Goal: Register for event/course

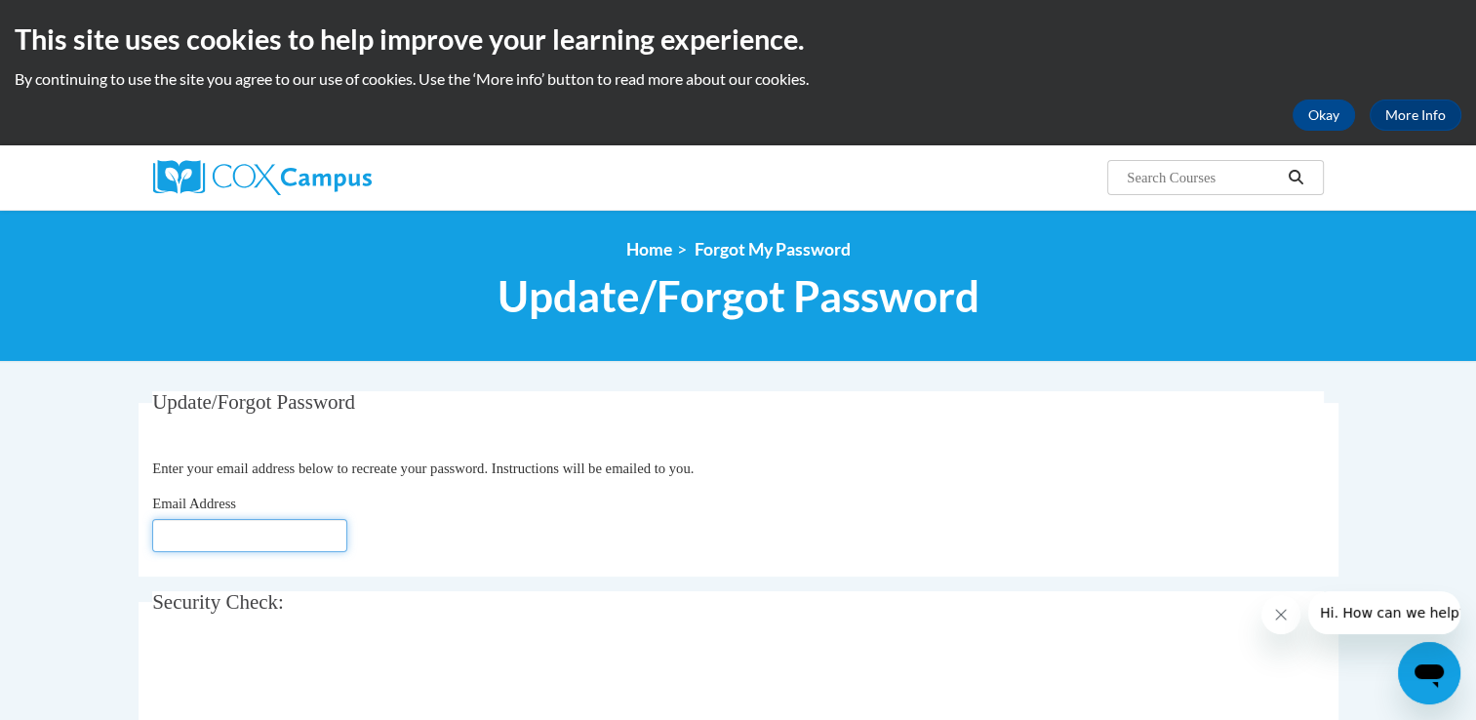
click at [191, 532] on input "Email Address" at bounding box center [249, 535] width 195 height 33
type input "[EMAIL_ADDRESS][DOMAIN_NAME]"
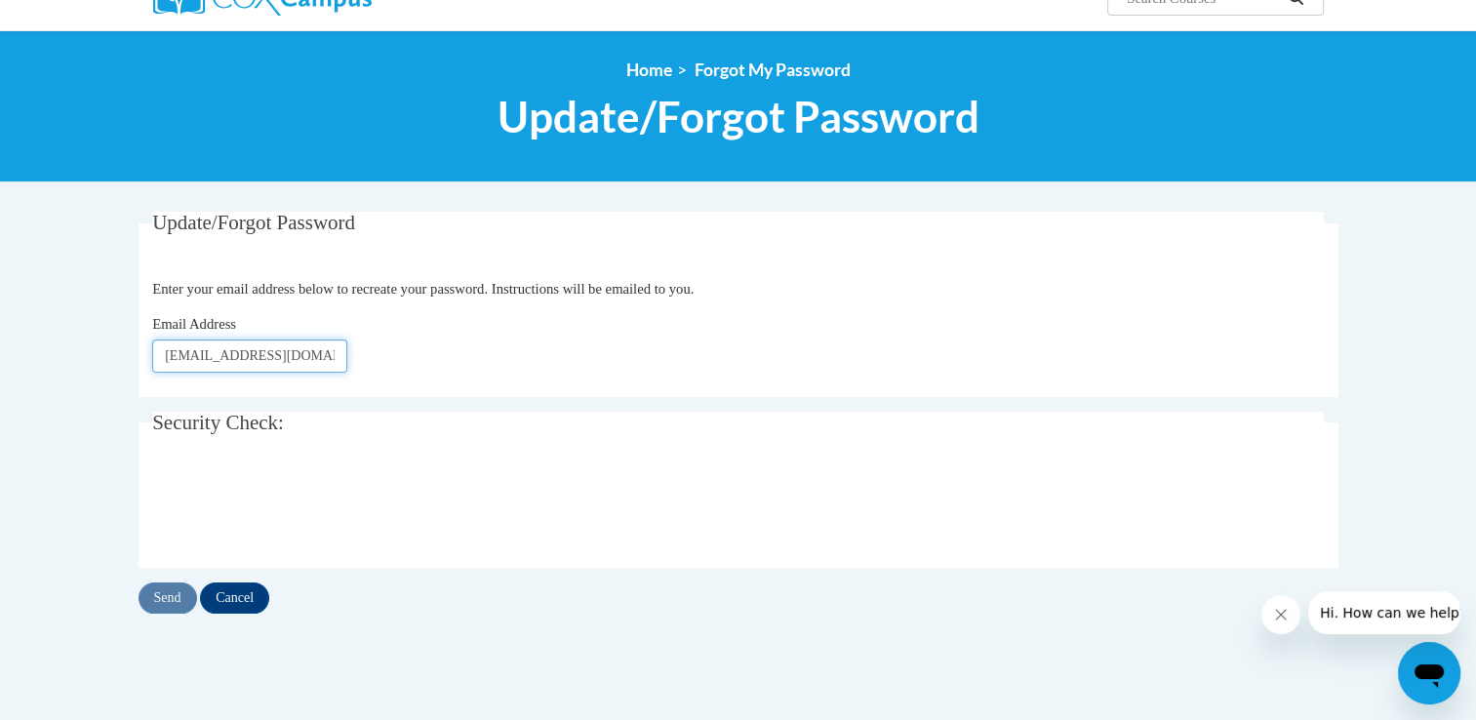
scroll to position [205, 0]
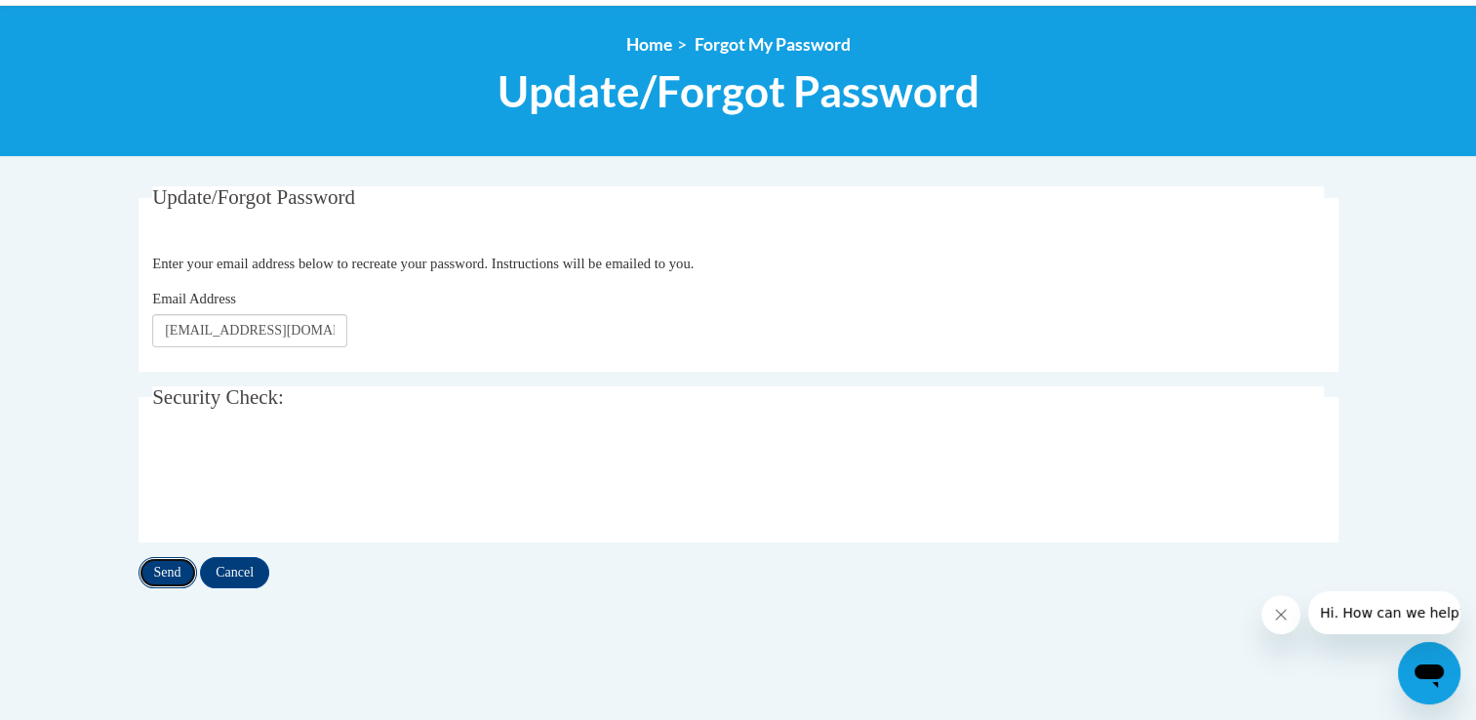
click at [173, 580] on input "Send" at bounding box center [168, 572] width 59 height 31
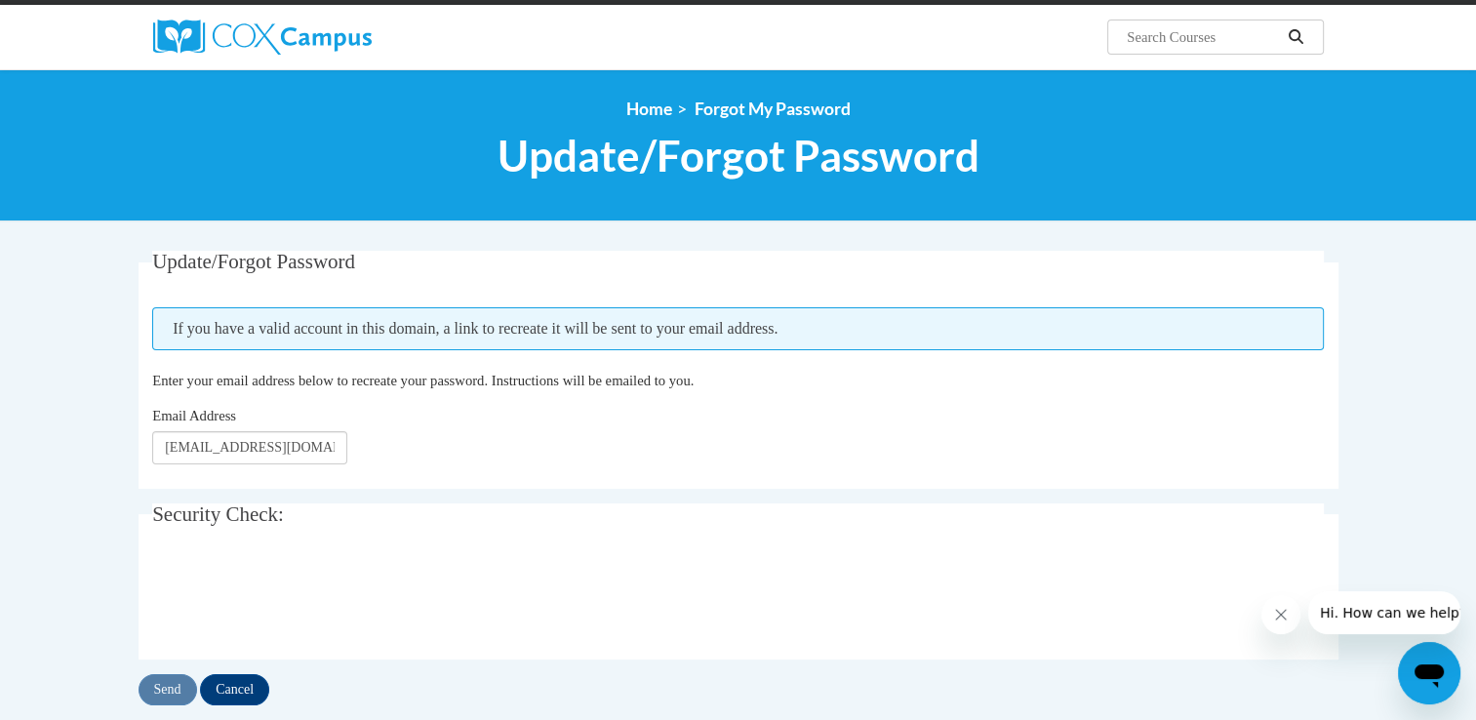
scroll to position [149, 0]
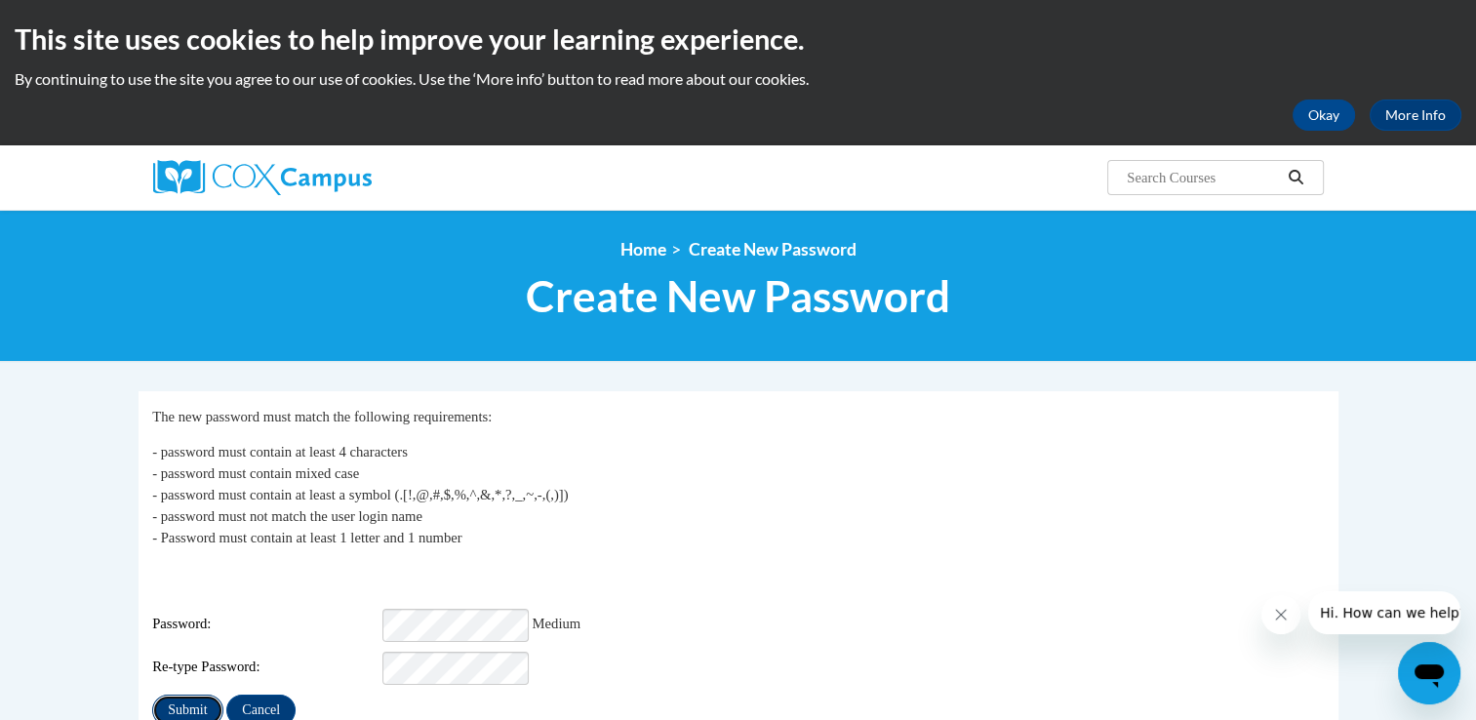
click at [192, 695] on input "Submit" at bounding box center [187, 710] width 70 height 31
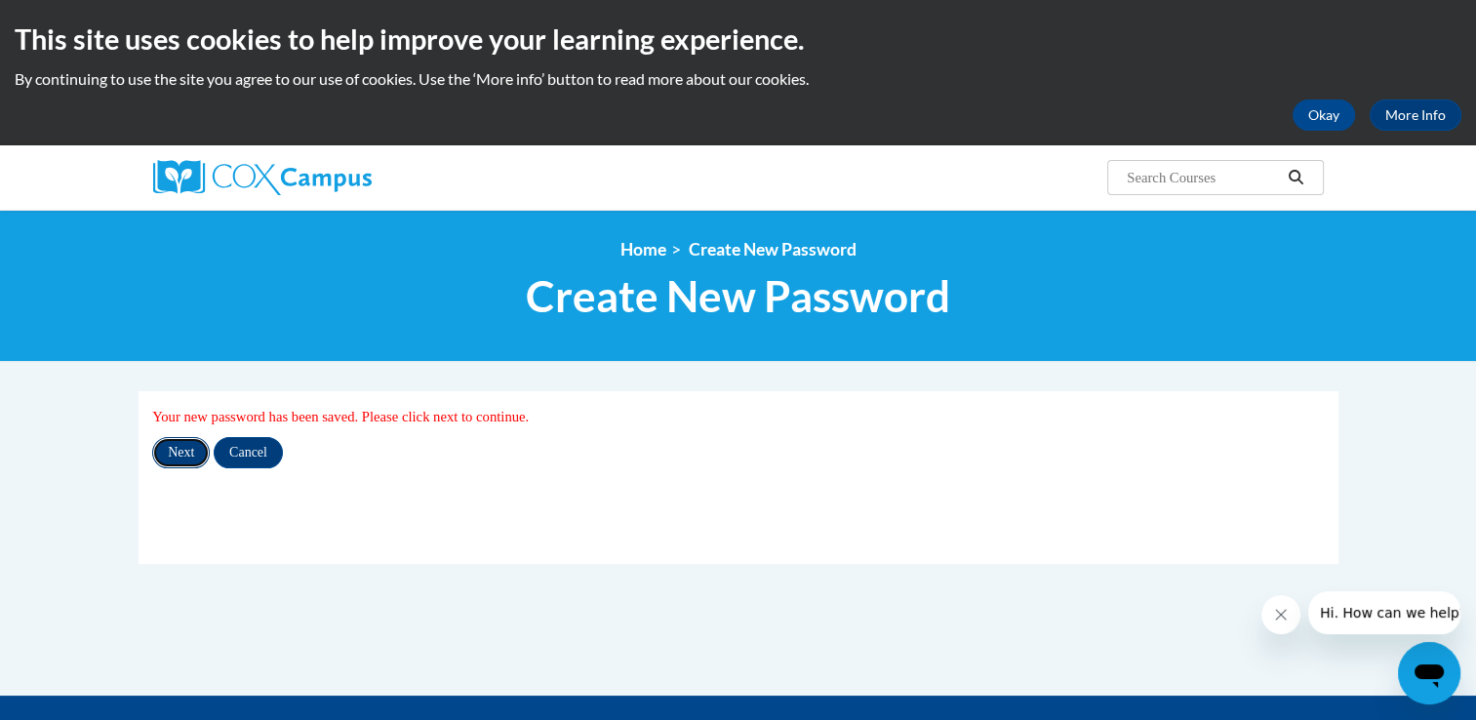
click at [189, 455] on input "Next" at bounding box center [181, 452] width 58 height 31
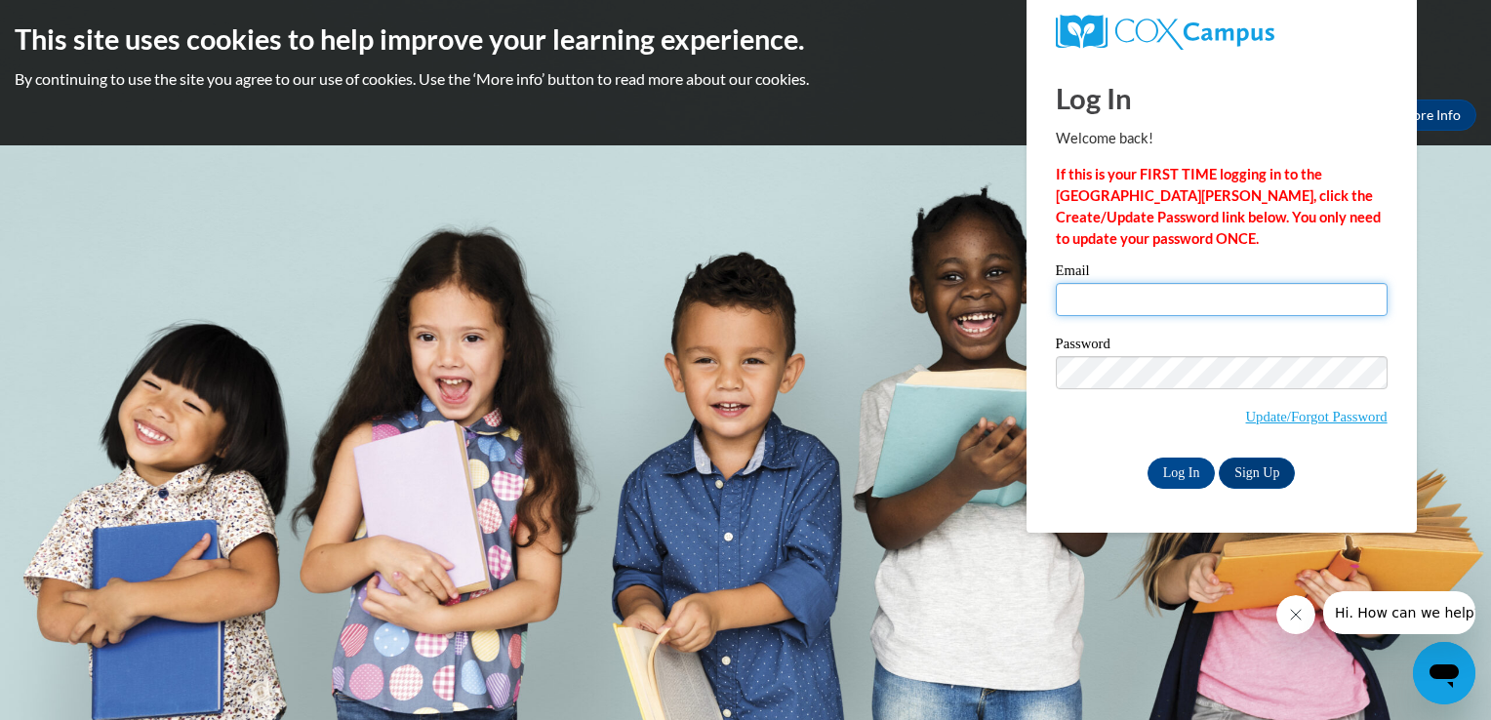
click at [1153, 296] on input "Email" at bounding box center [1222, 299] width 332 height 33
type input "firstsewprano@yahoo.com"
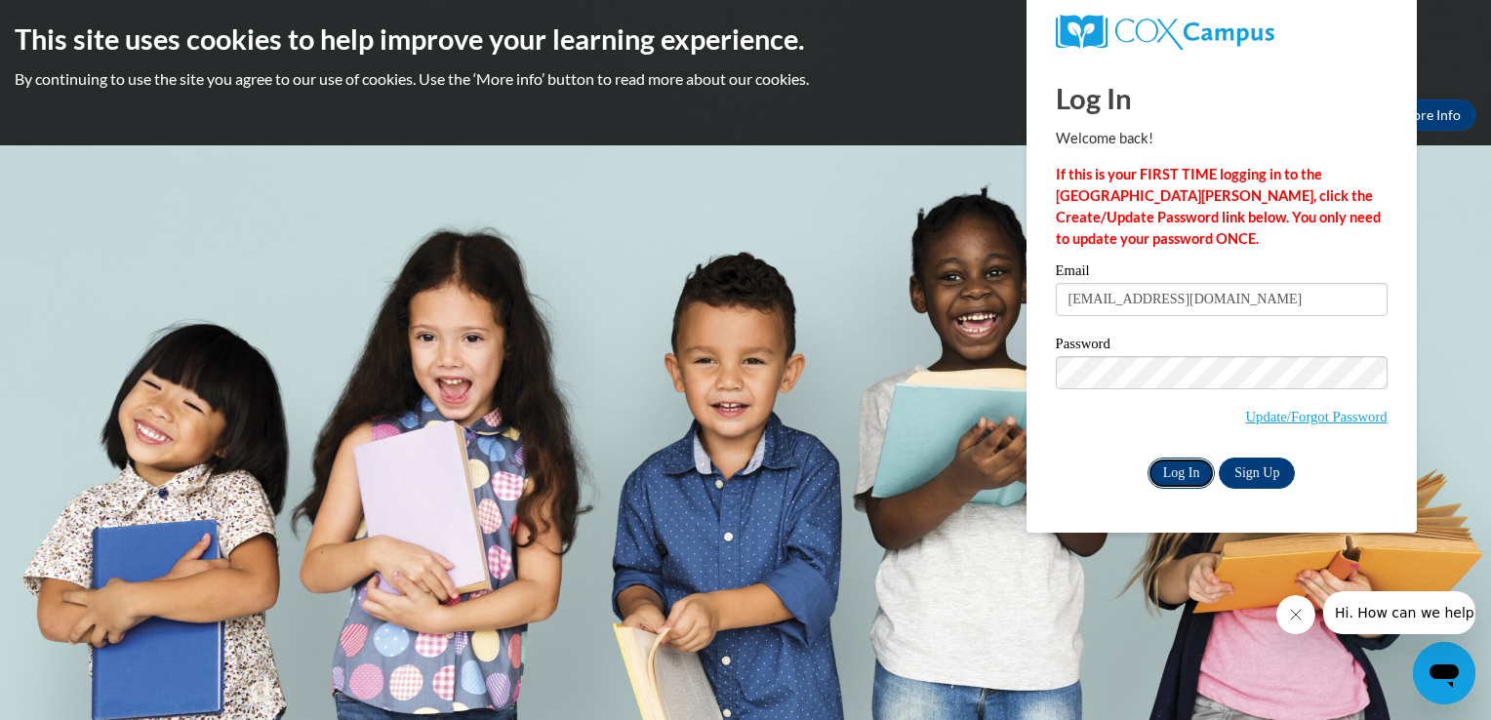
click at [1198, 476] on input "Log In" at bounding box center [1182, 473] width 68 height 31
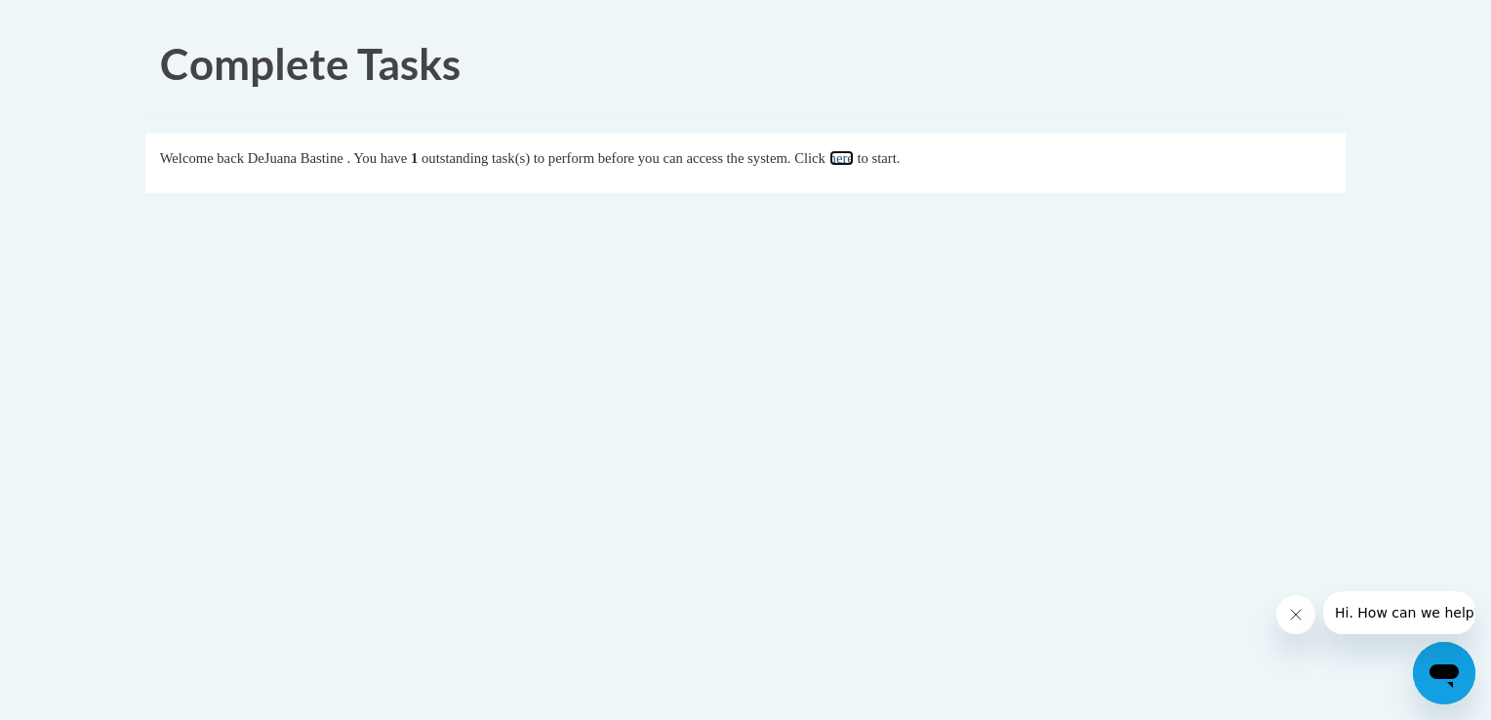
click at [854, 157] on link "here" at bounding box center [841, 158] width 24 height 16
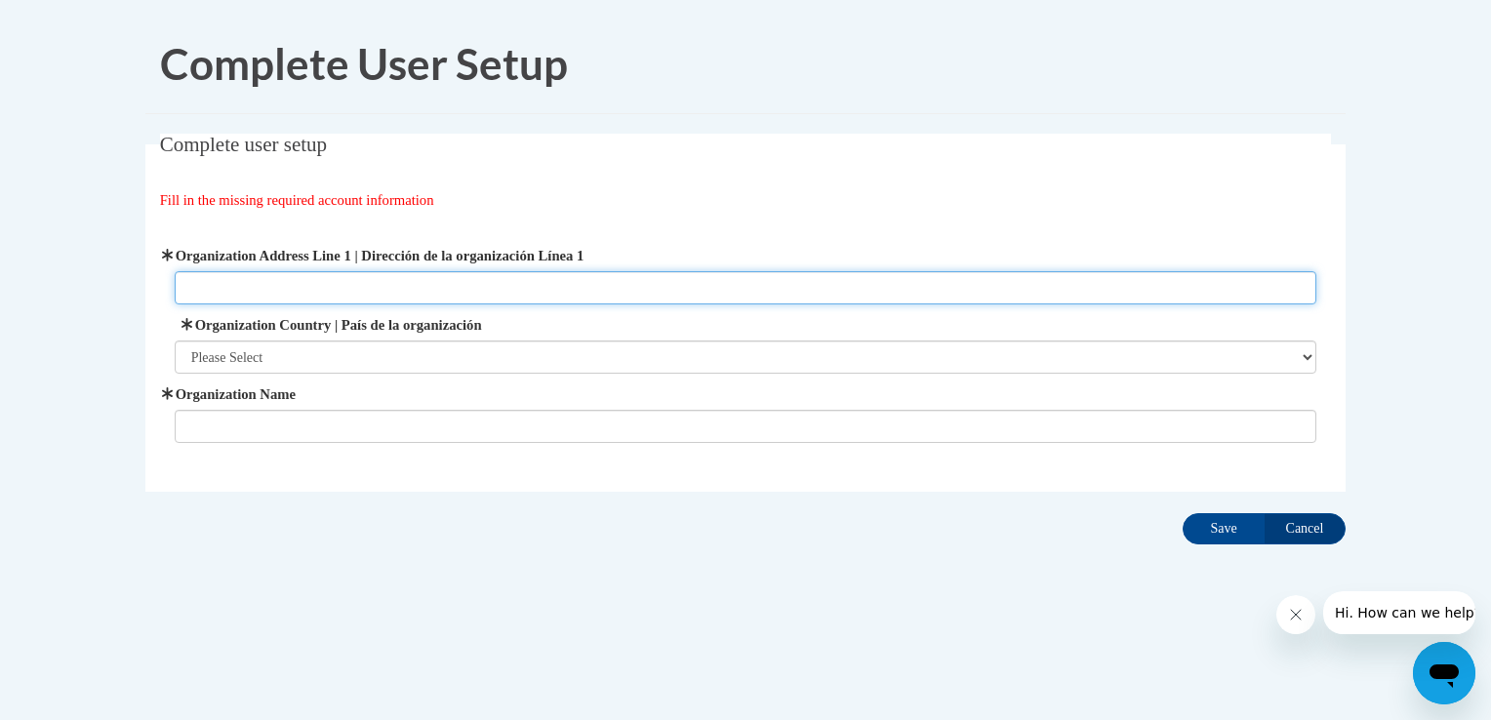
click at [285, 280] on input "Organization Address Line 1 | Dirección de la organización Línea 1" at bounding box center [746, 287] width 1143 height 33
type input "5598 Singleton Rd Norcross GA 30093"
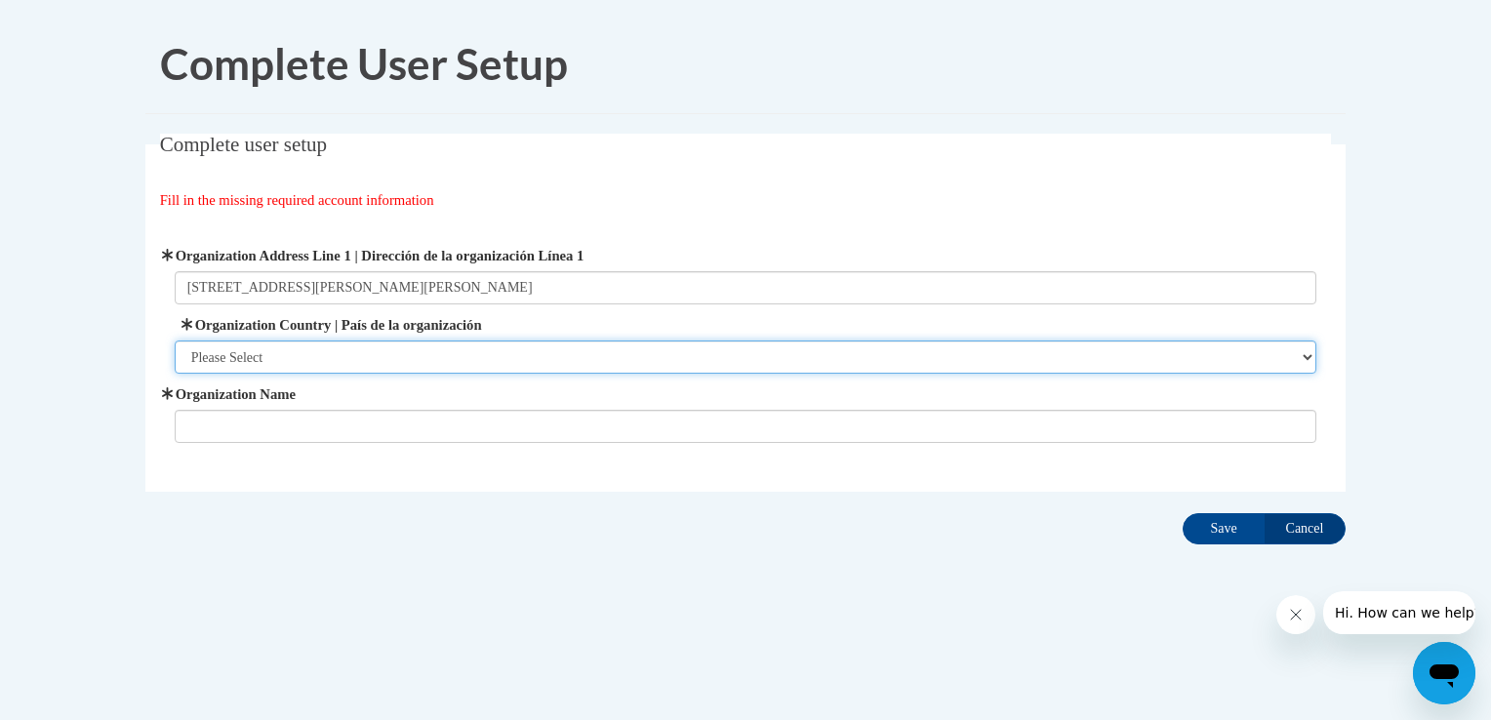
click at [223, 353] on select "Please Select United States | Estados Unidos Outside of the United States | Fue…" at bounding box center [746, 357] width 1143 height 33
select select "ad49bcad-a171-4b2e-b99c-48b446064914"
click at [175, 341] on select "Please Select United States | Estados Unidos Outside of the United States | Fue…" at bounding box center [746, 357] width 1143 height 33
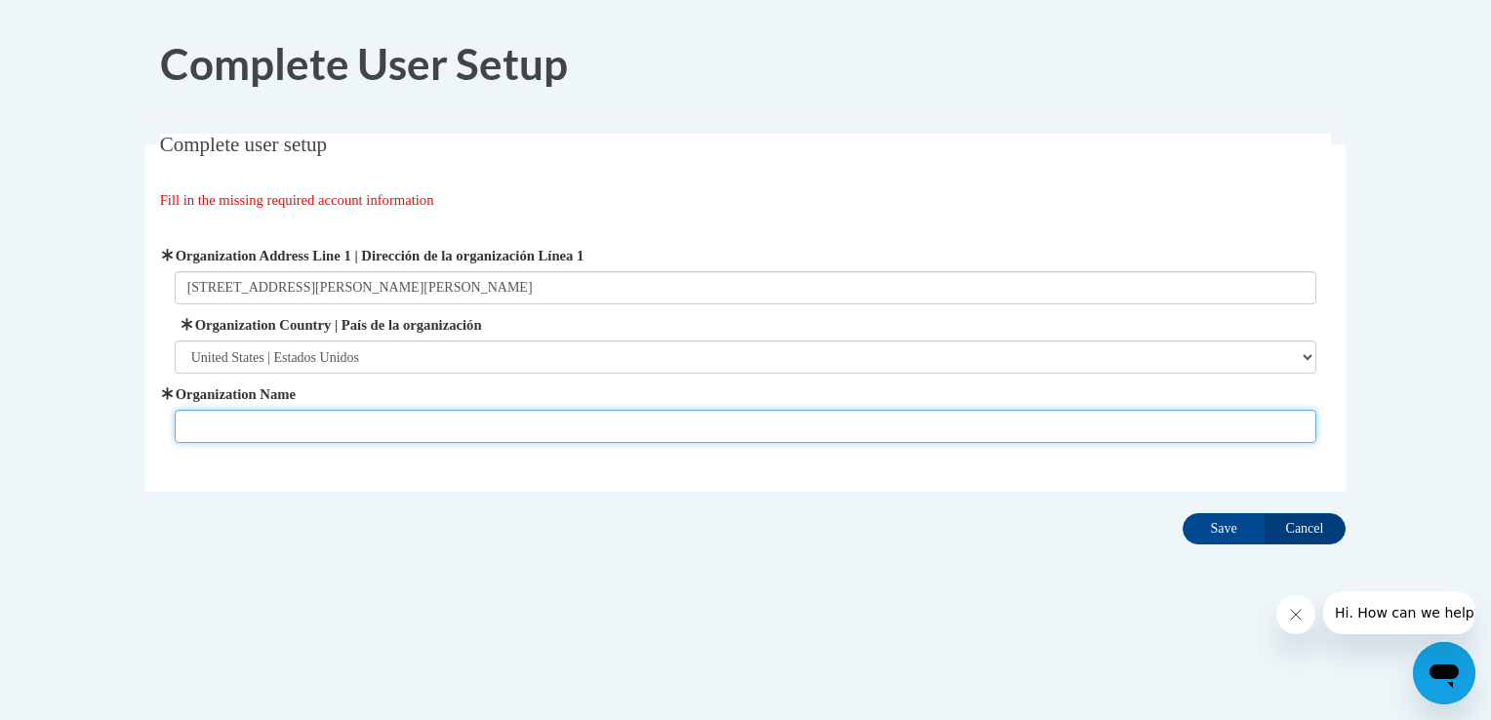
click at [224, 412] on input "Organization Name" at bounding box center [746, 426] width 1143 height 33
click at [214, 418] on input "American Learning Ce" at bounding box center [746, 426] width 1143 height 33
click at [338, 423] on input "American Learning Ce" at bounding box center [746, 426] width 1143 height 33
type input "American Learning Centers"
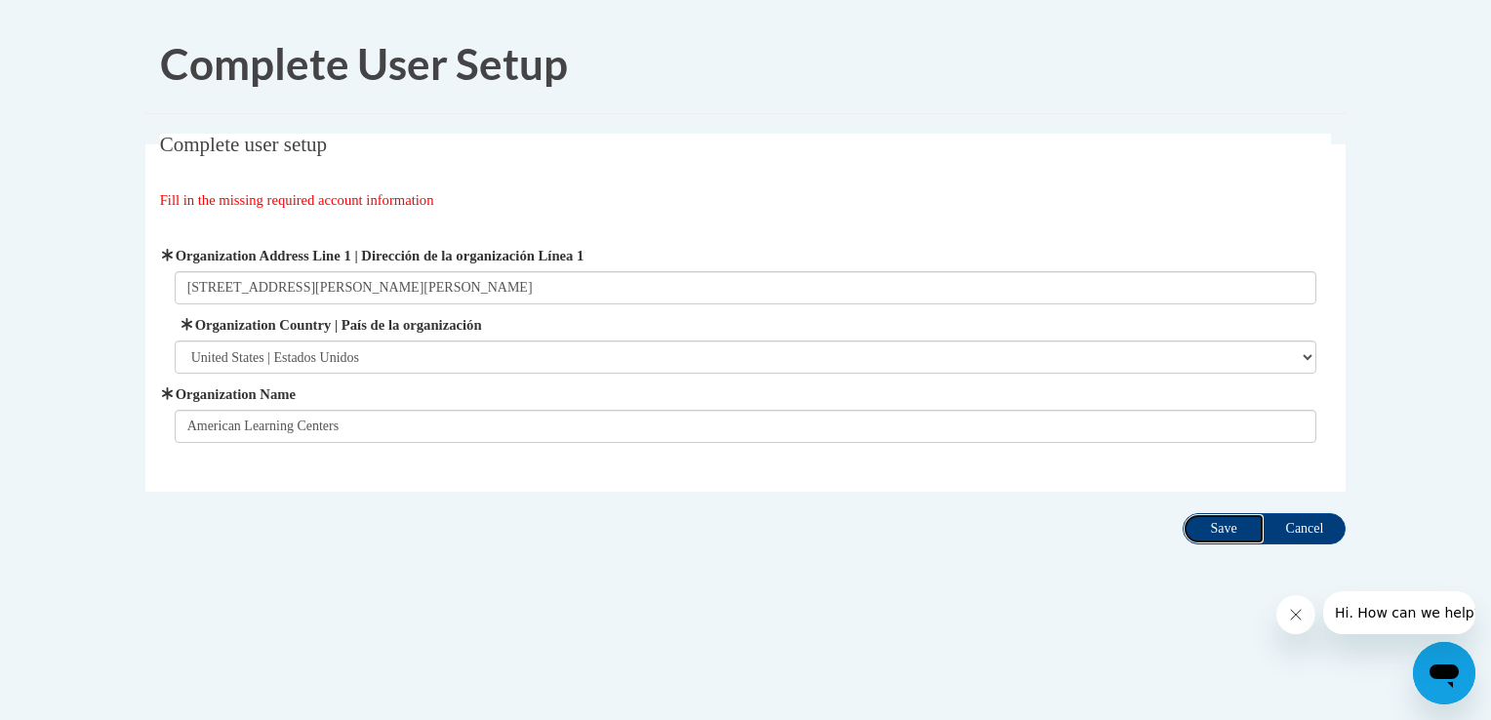
click at [1222, 528] on input "Save" at bounding box center [1224, 528] width 82 height 31
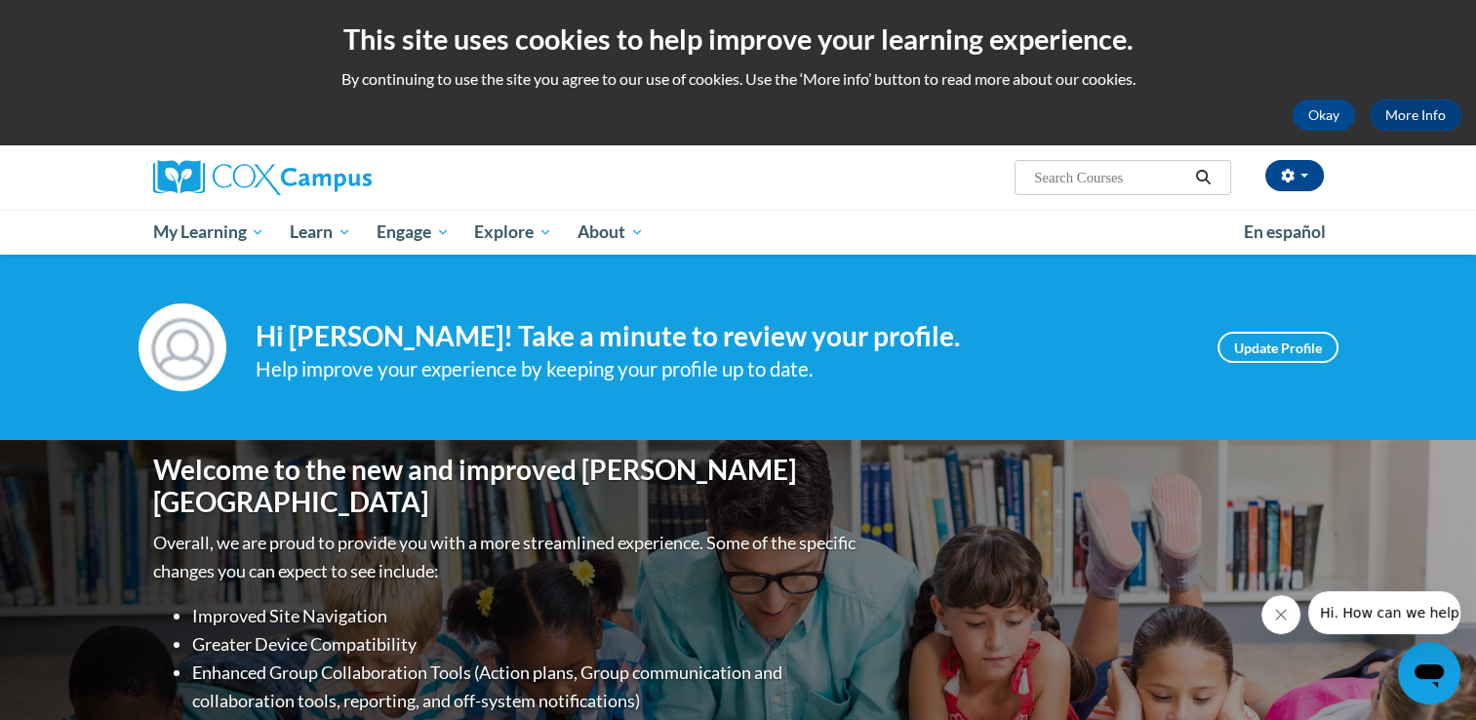
click at [183, 368] on img at bounding box center [183, 347] width 88 height 88
click at [1308, 358] on link "Update Profile" at bounding box center [1278, 347] width 121 height 31
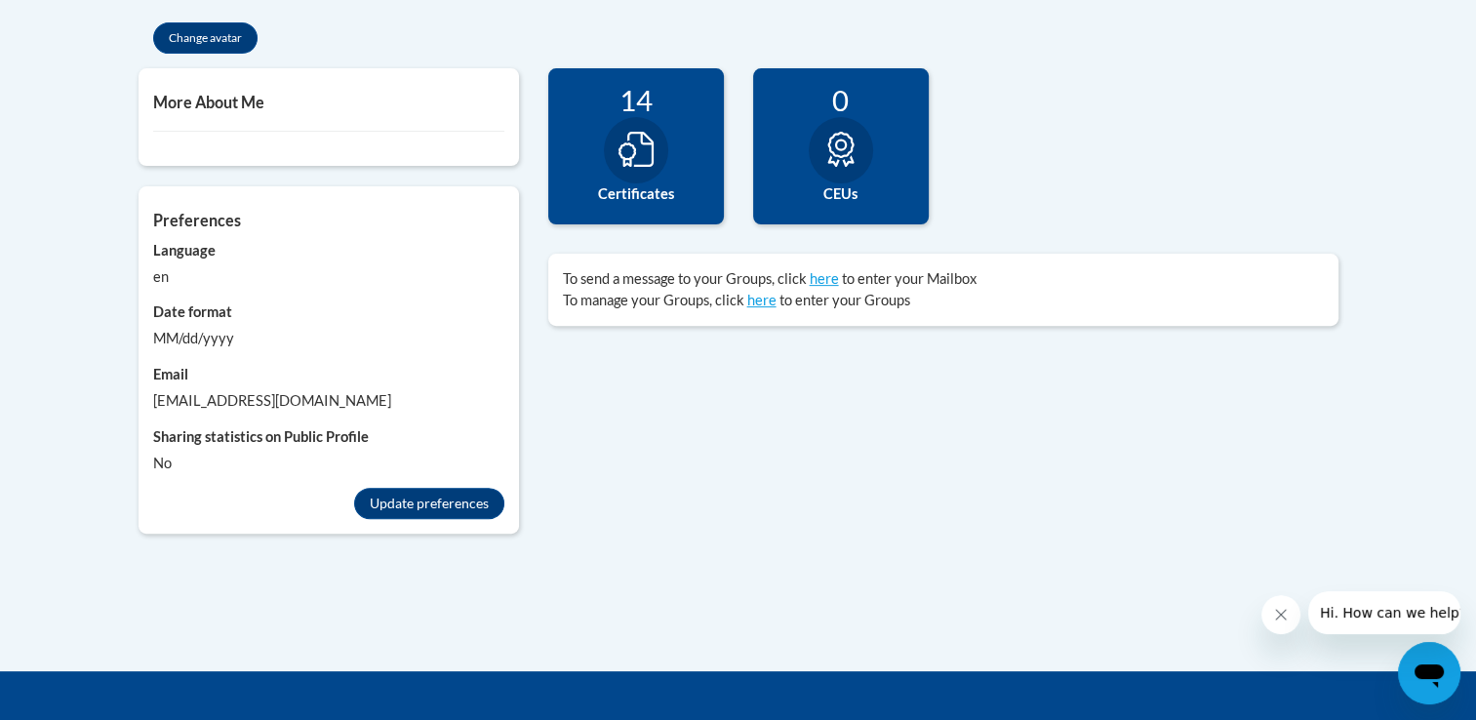
scroll to position [640, 0]
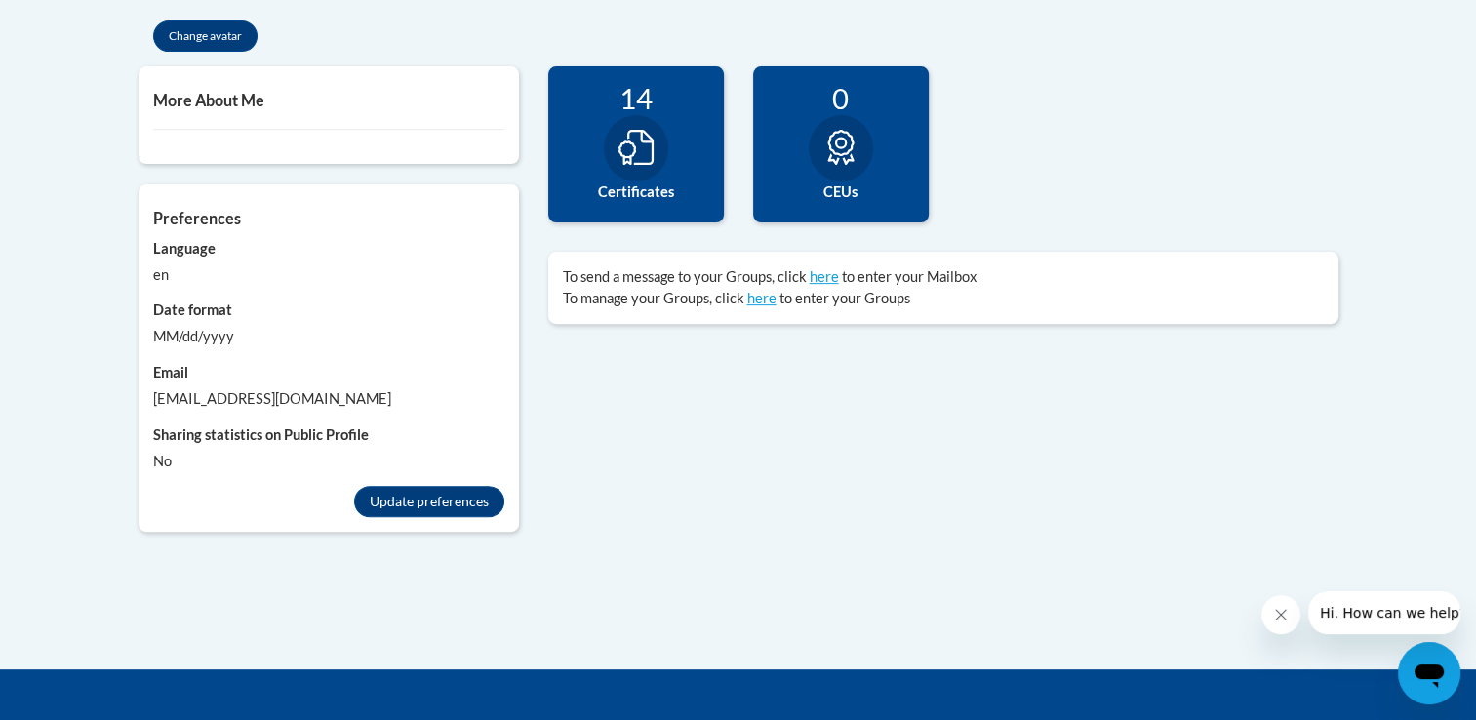
click at [215, 352] on div "Preferences Account preferences related to language, date formats and messages.…" at bounding box center [329, 342] width 381 height 316
drag, startPoint x: 215, startPoint y: 352, endPoint x: 216, endPoint y: 340, distance: 12.7
click at [216, 340] on div "MM/dd/yyyy" at bounding box center [328, 336] width 351 height 21
click at [425, 502] on button "Update preferences" at bounding box center [429, 501] width 150 height 31
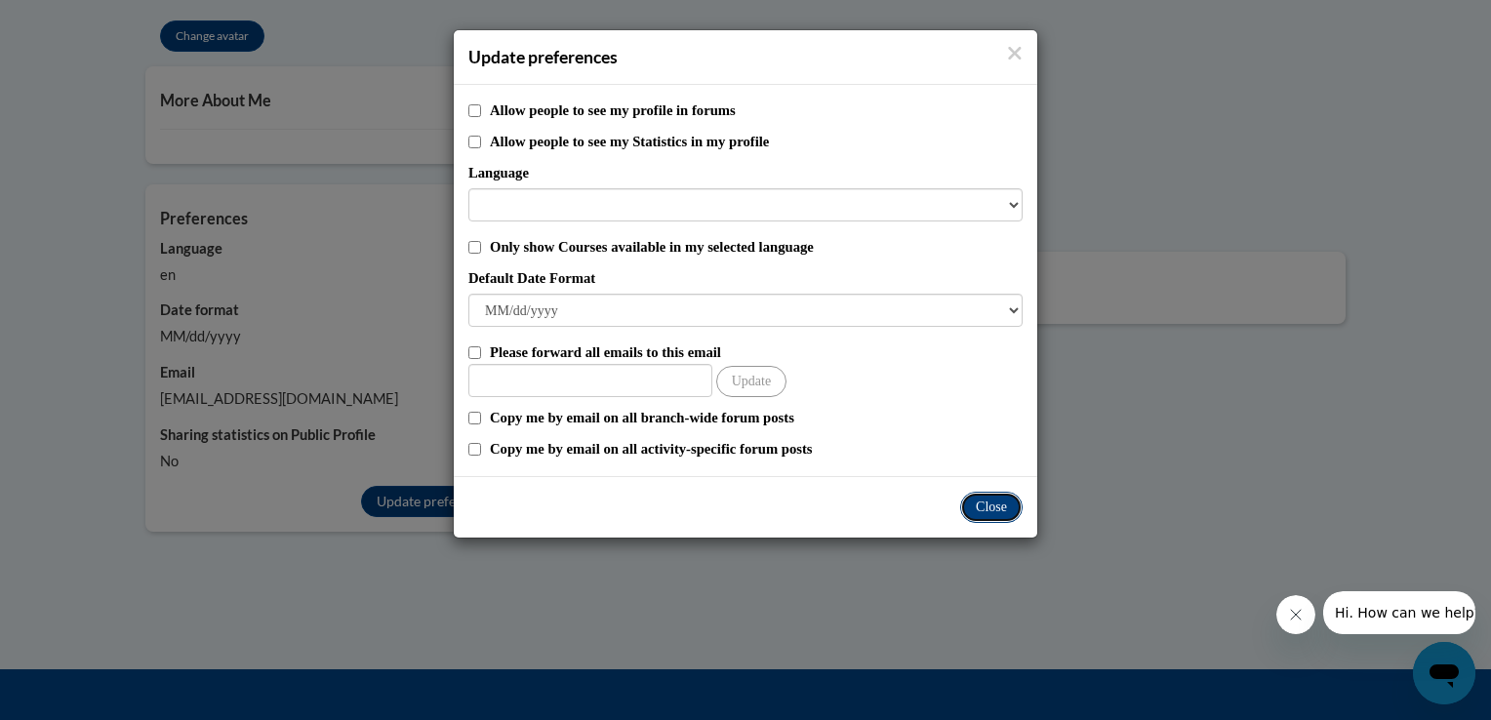
click at [993, 504] on button "Close" at bounding box center [991, 507] width 62 height 31
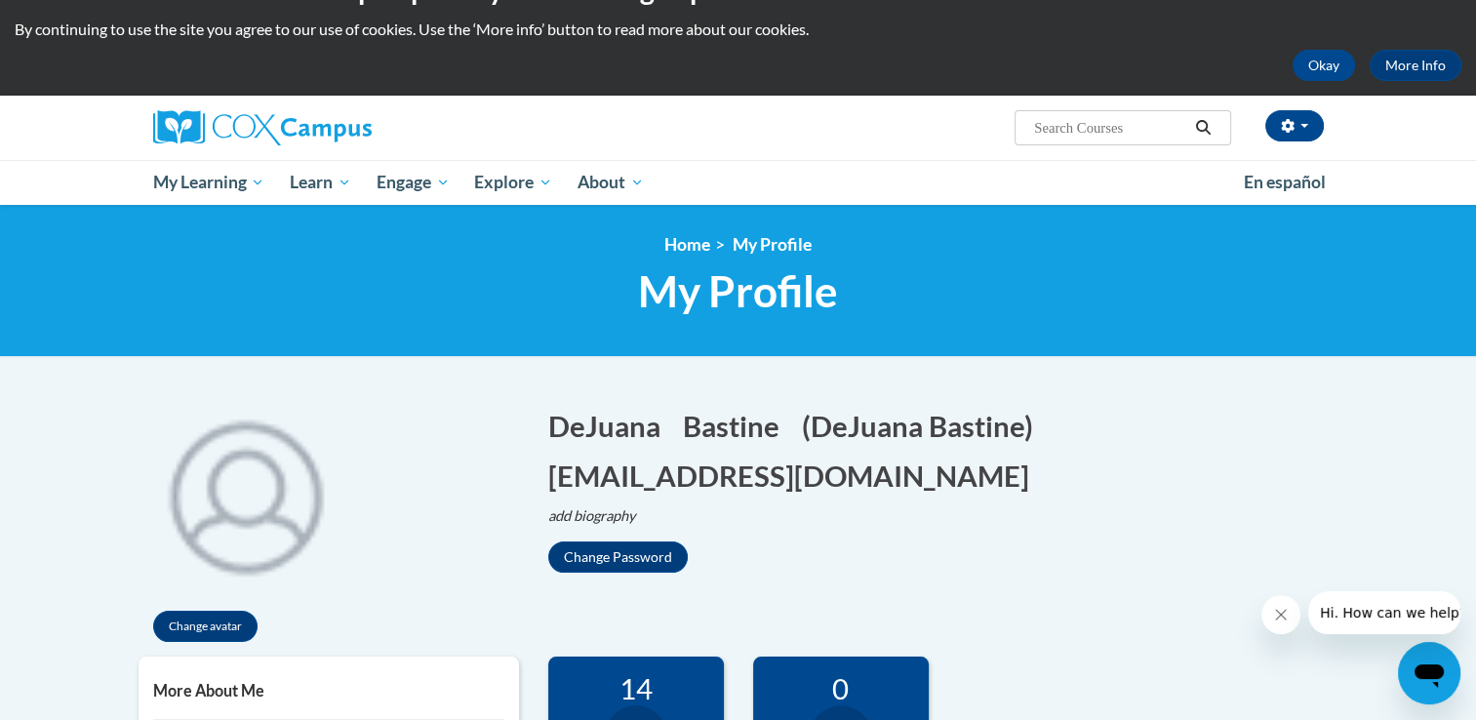
scroll to position [43, 0]
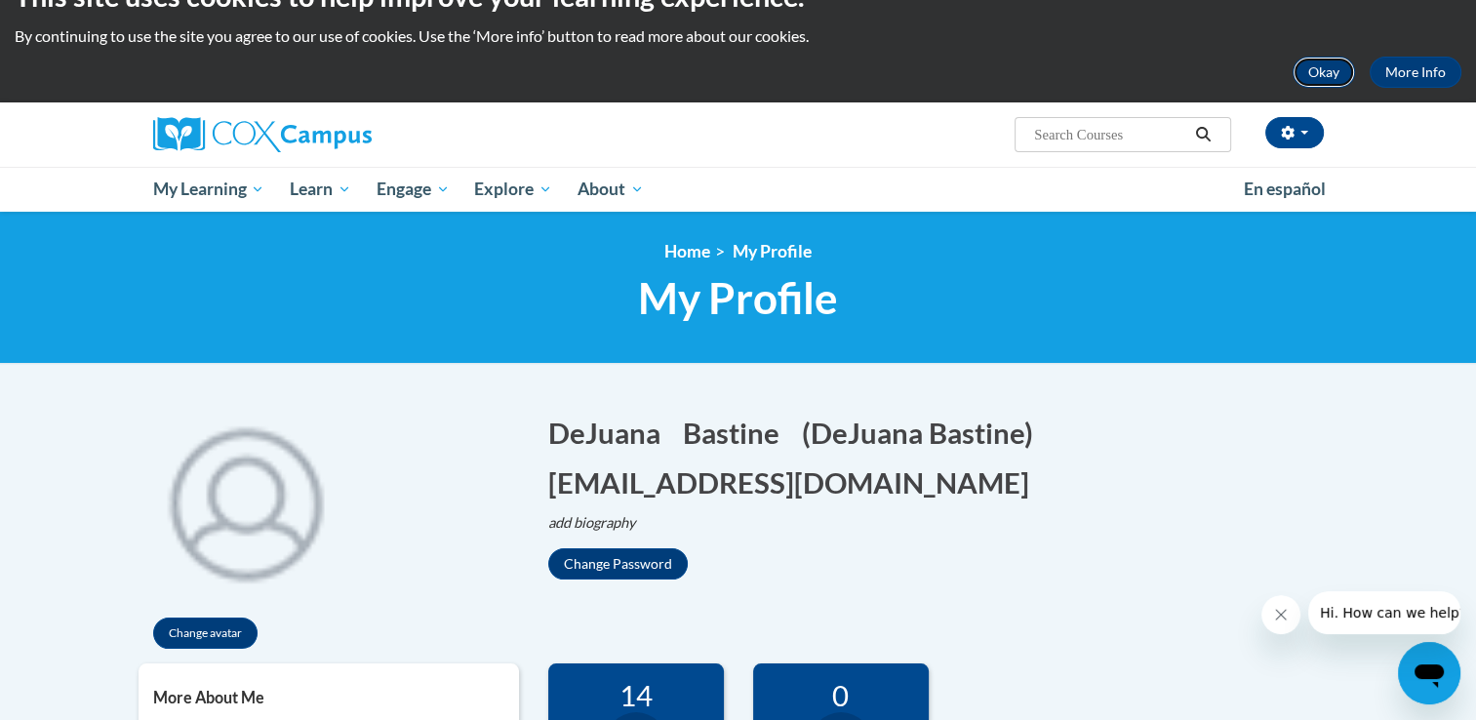
click at [1344, 80] on button "Okay" at bounding box center [1324, 72] width 62 height 31
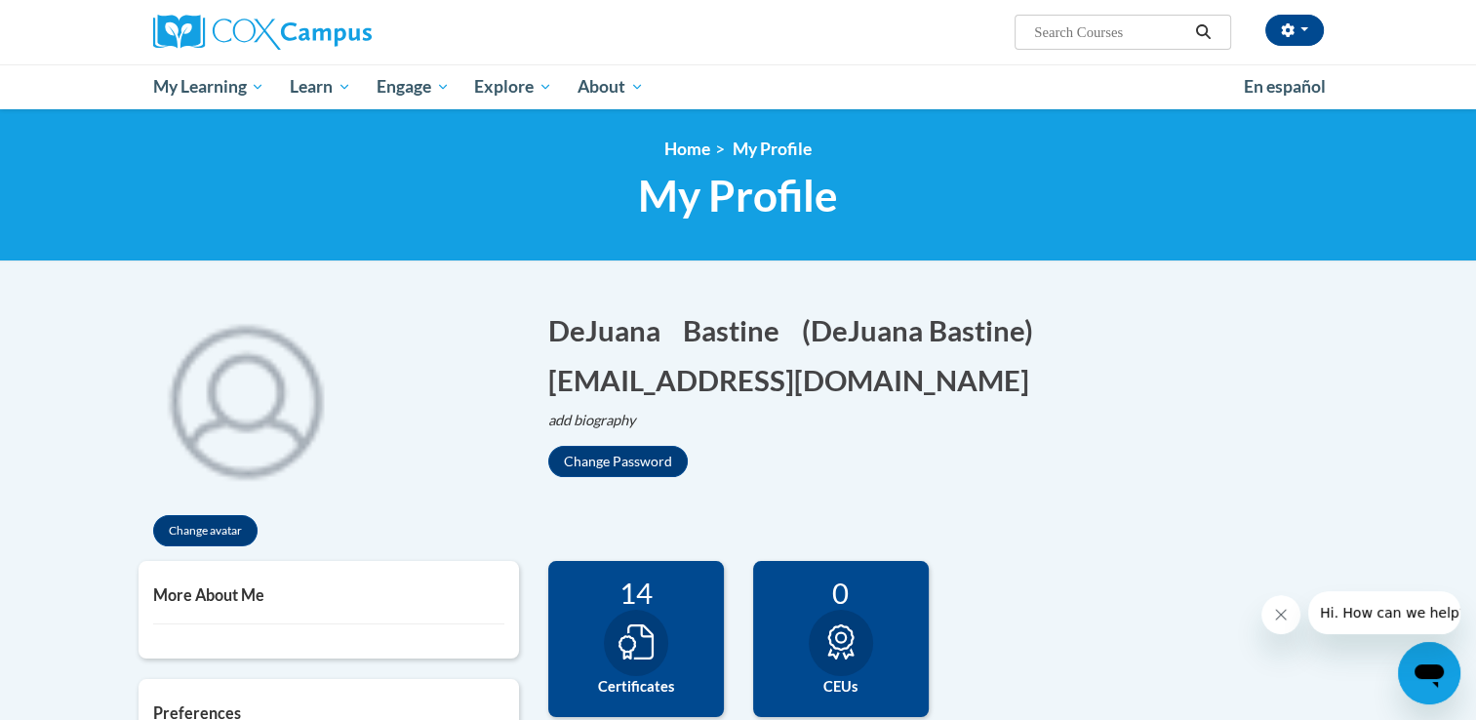
click at [690, 642] on div "14 Certificates" at bounding box center [636, 639] width 176 height 156
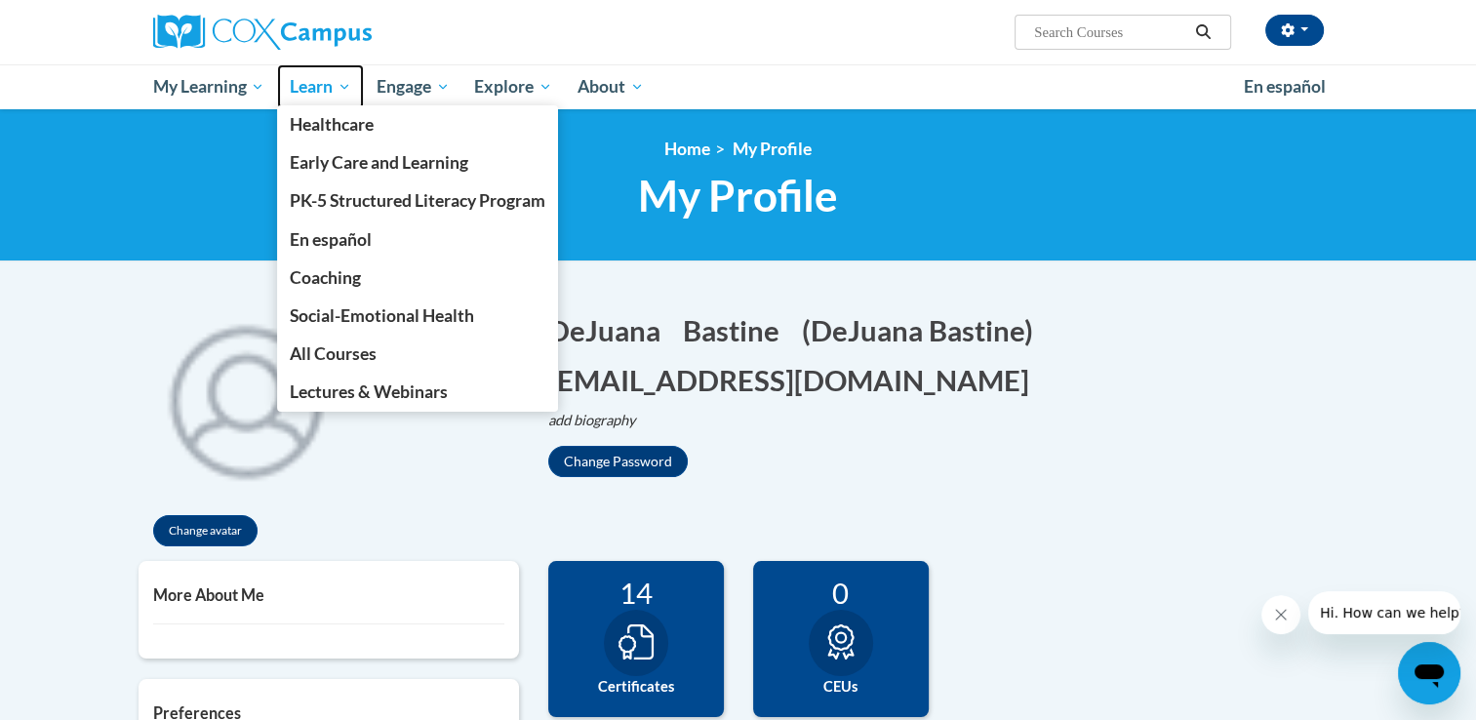
click at [291, 96] on span "Learn" at bounding box center [320, 86] width 61 height 23
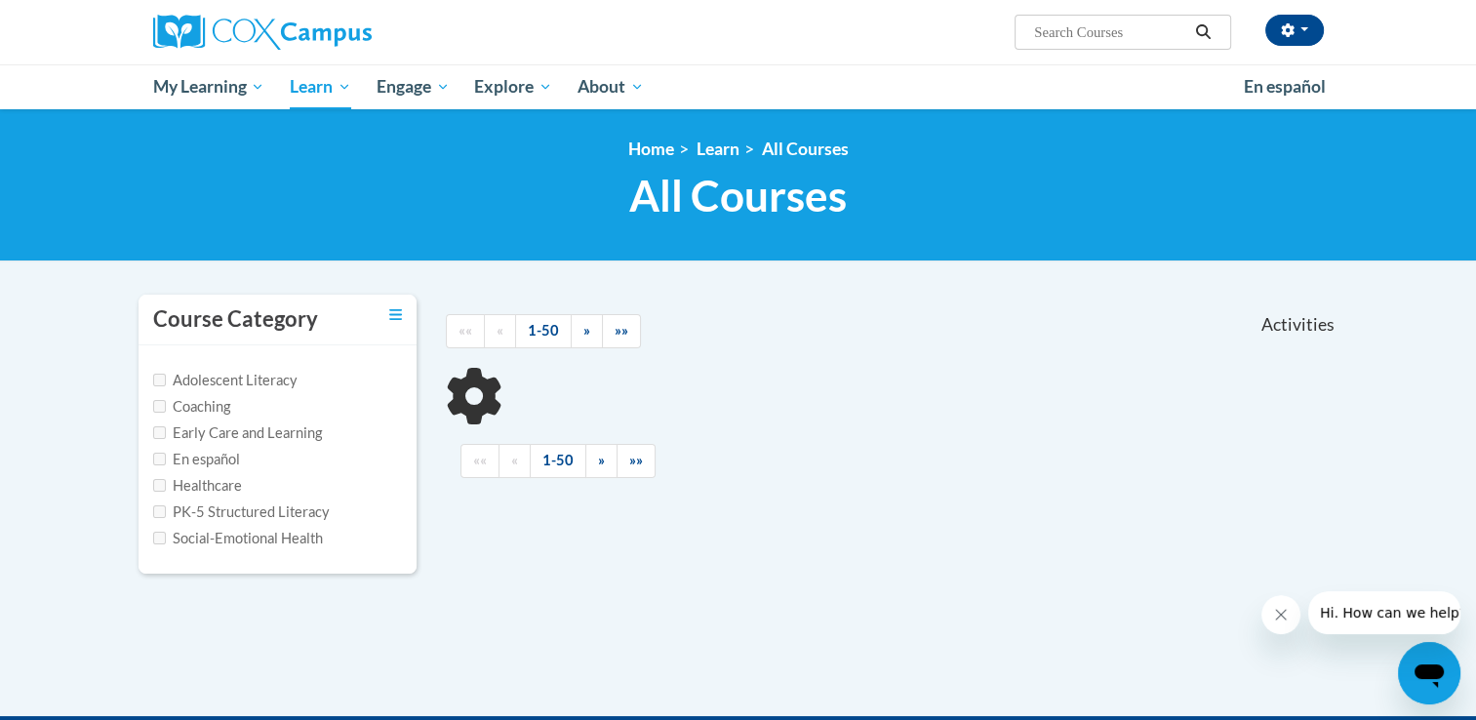
click at [1066, 37] on input "Search..." at bounding box center [1110, 31] width 156 height 23
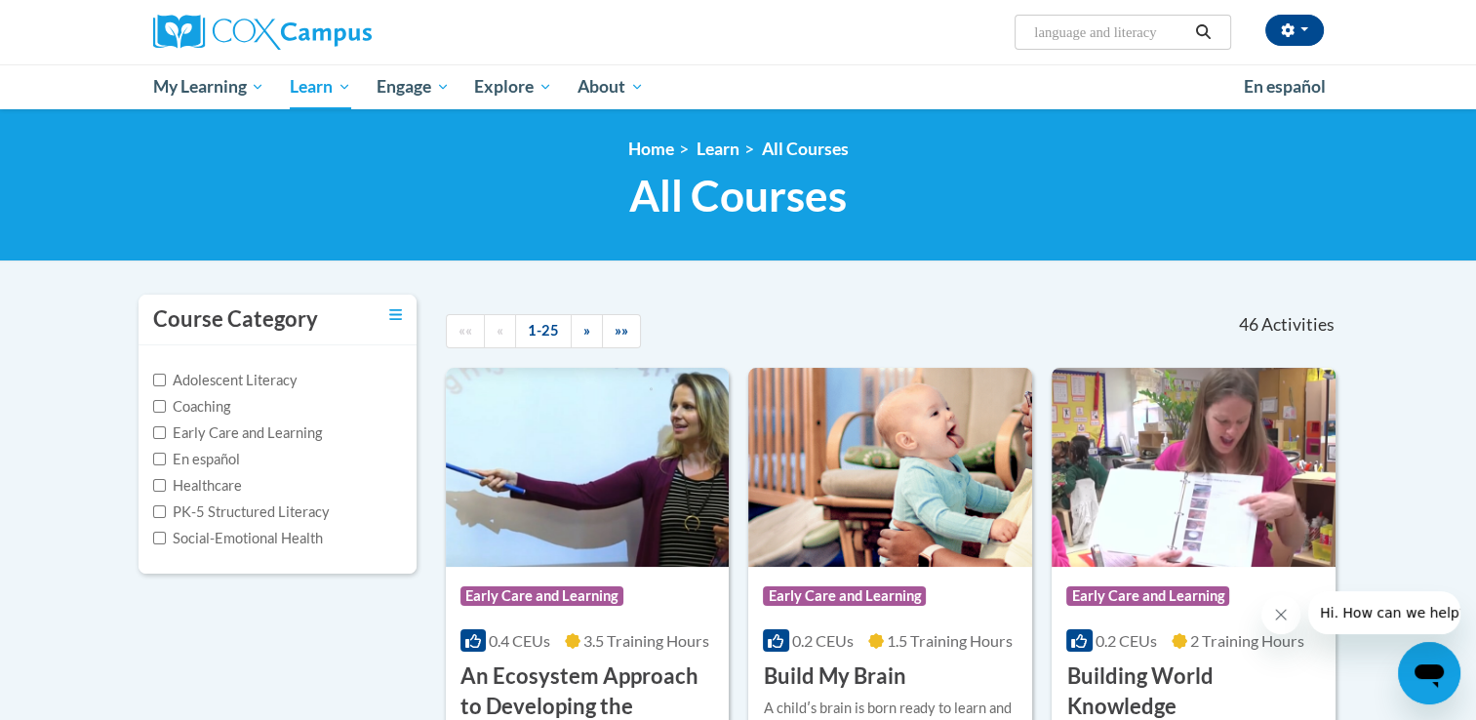
type input "language and literacy"
click at [1202, 29] on icon "Search" at bounding box center [1203, 31] width 18 height 15
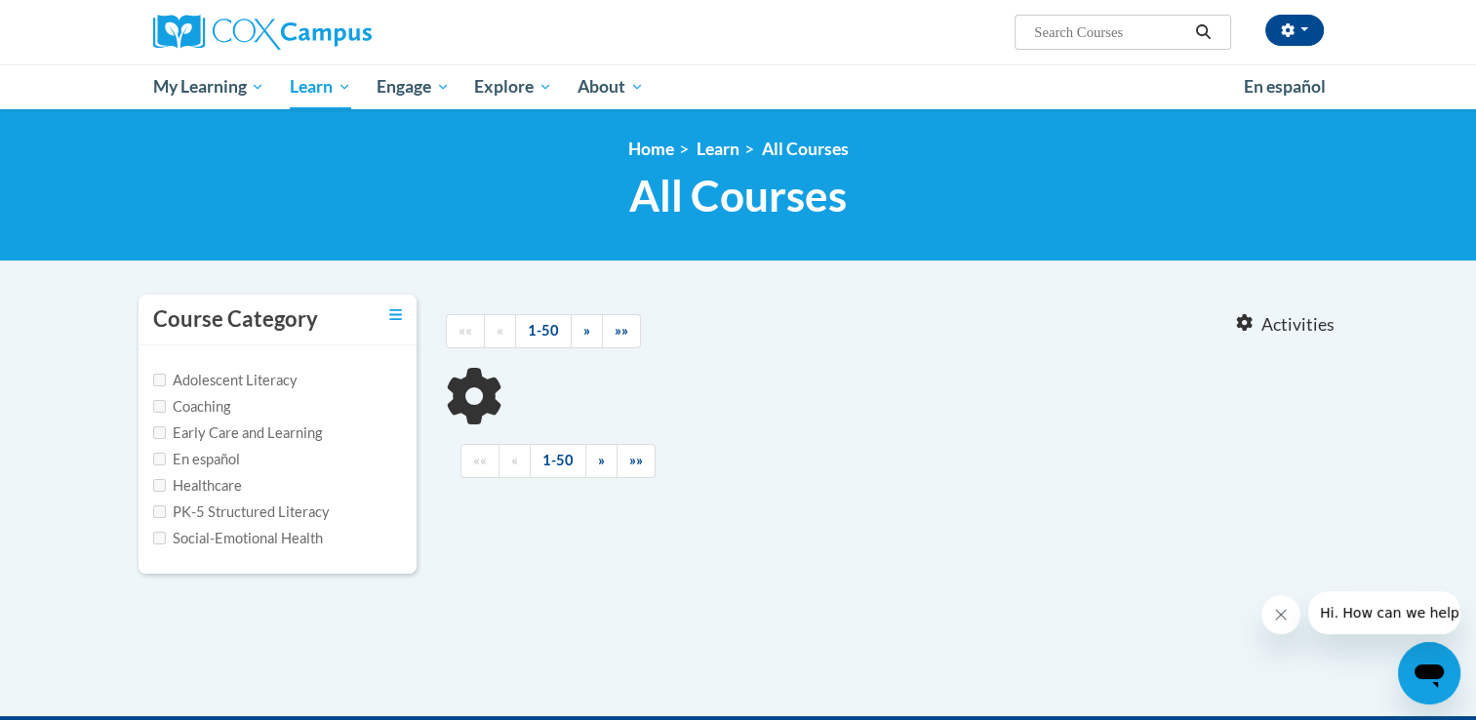
type input "language and literacy"
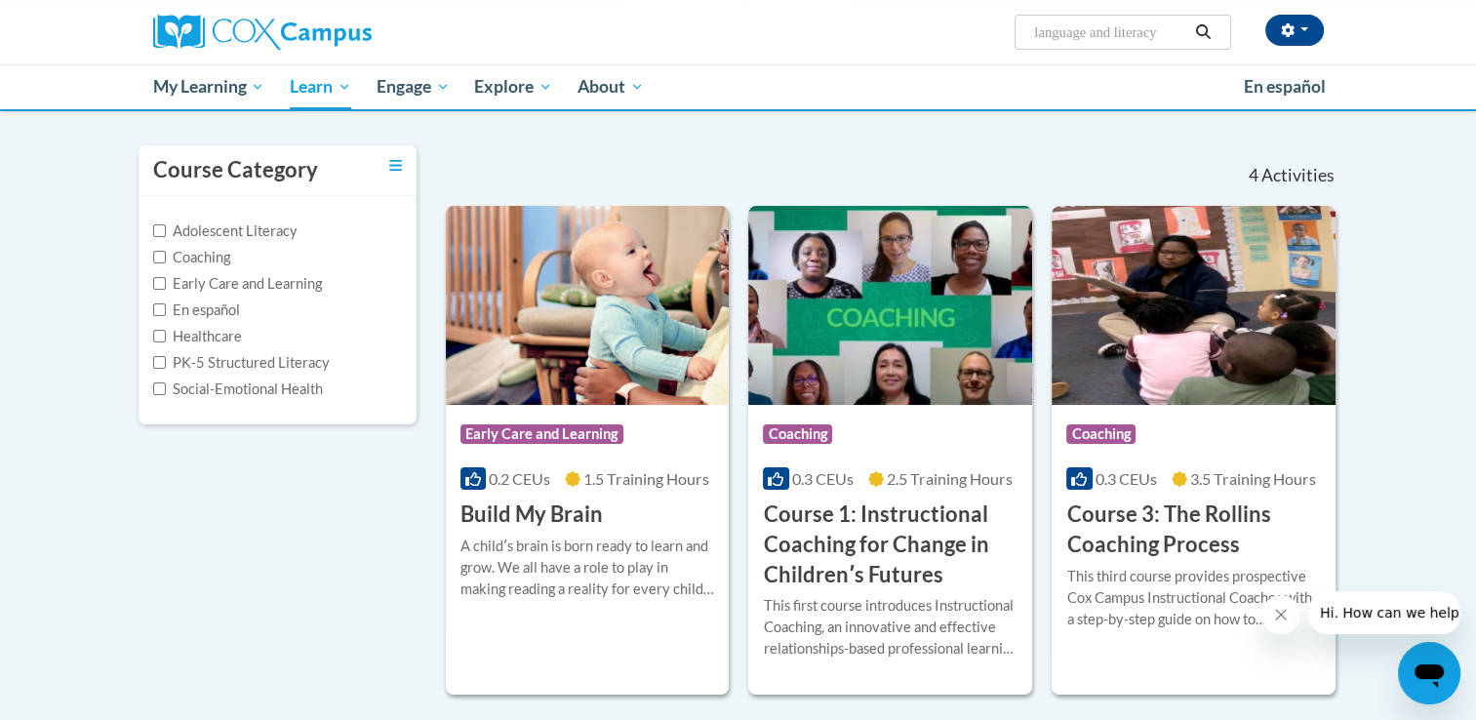
scroll to position [142, 0]
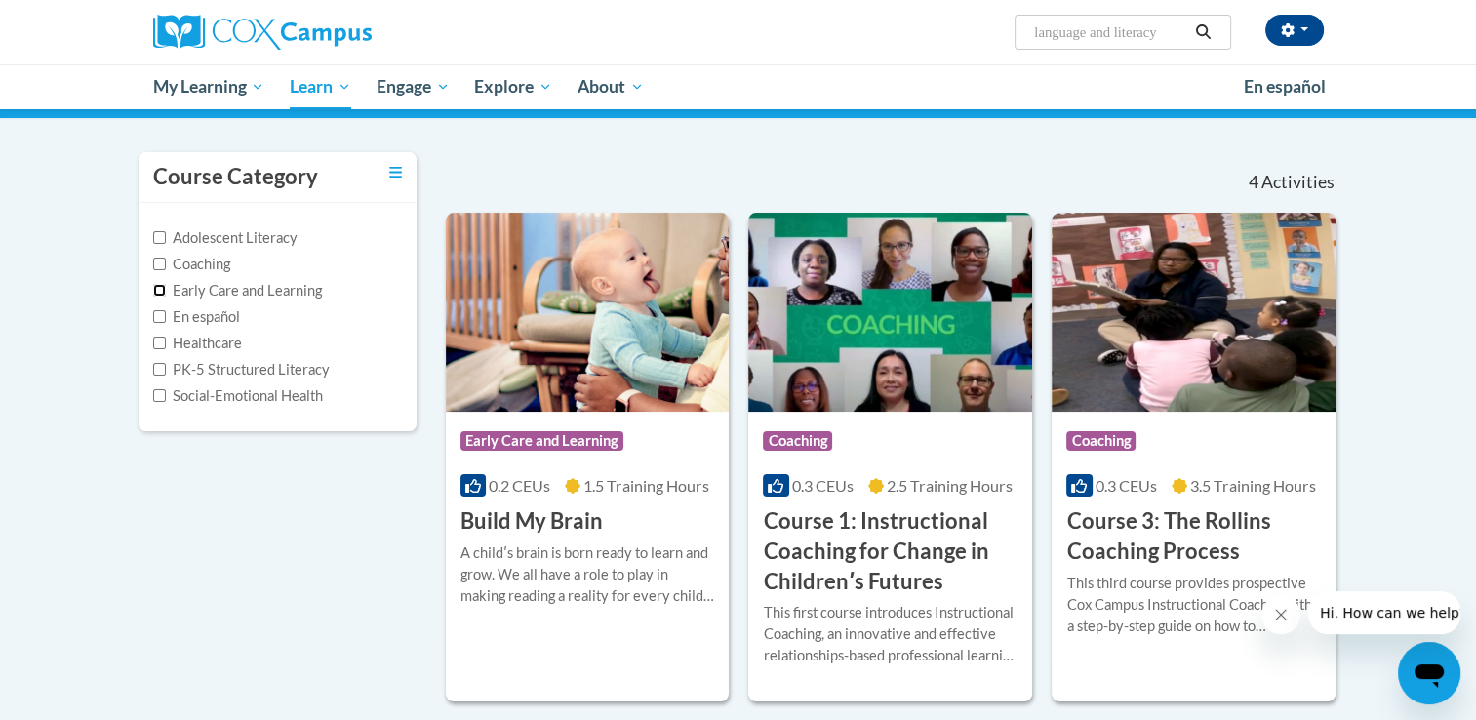
click at [154, 286] on input "Early Care and Learning" at bounding box center [159, 290] width 13 height 13
checkbox input "true"
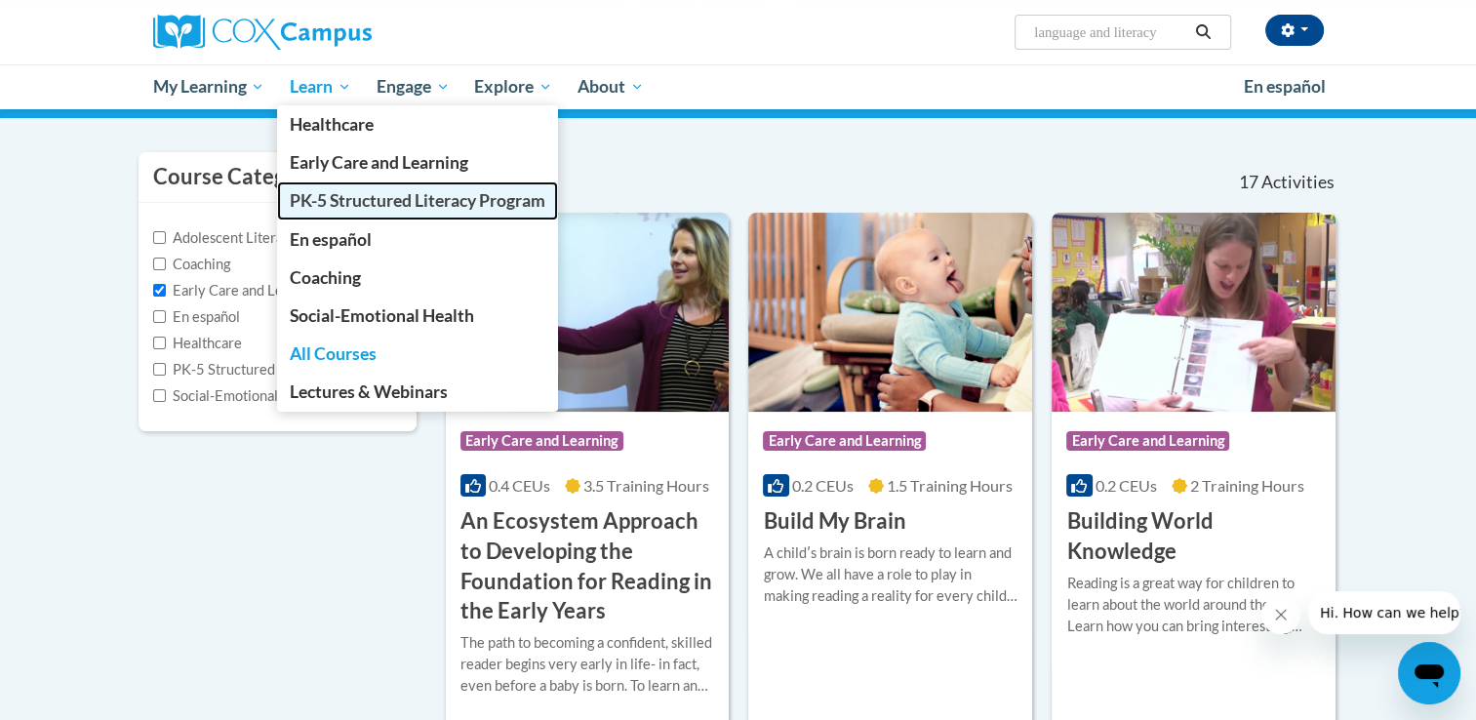
click at [353, 197] on span "PK-5 Structured Literacy Program" at bounding box center [418, 200] width 256 height 20
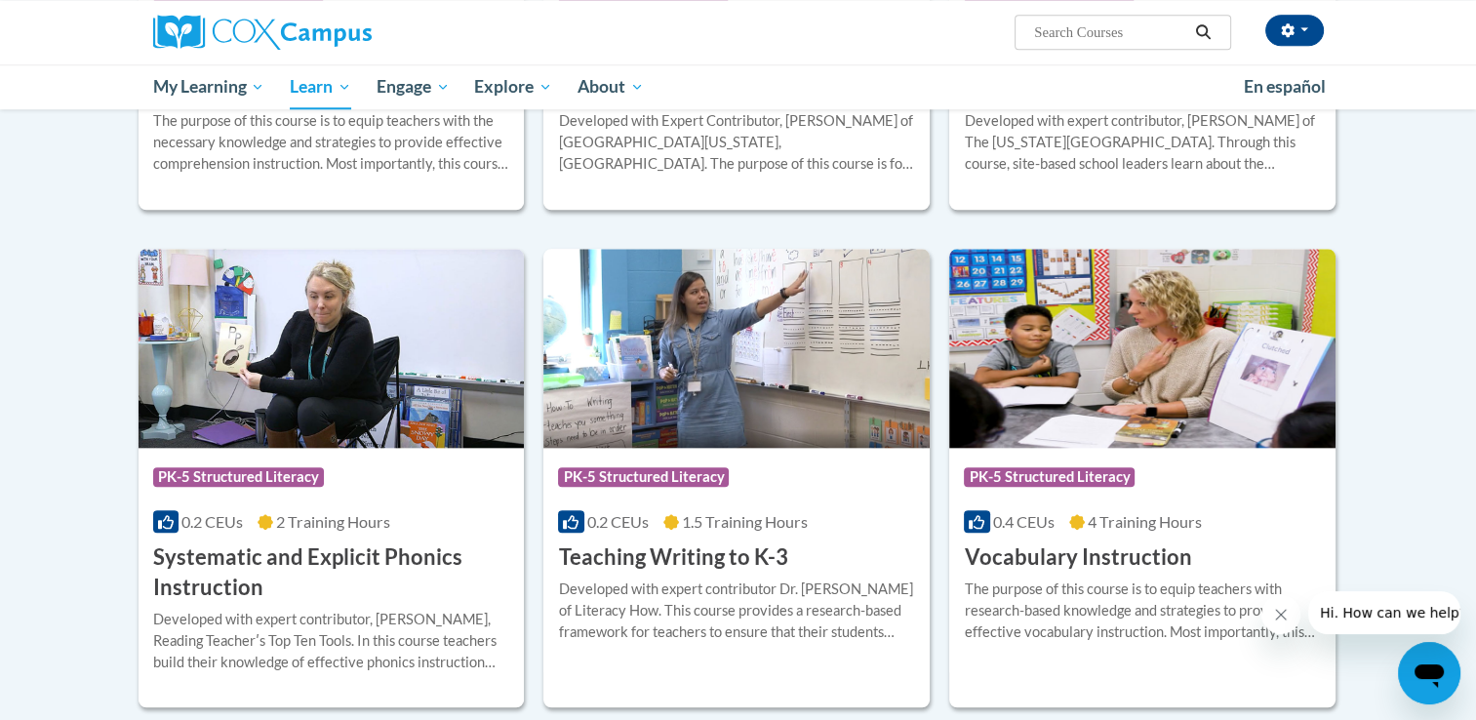
scroll to position [1975, 0]
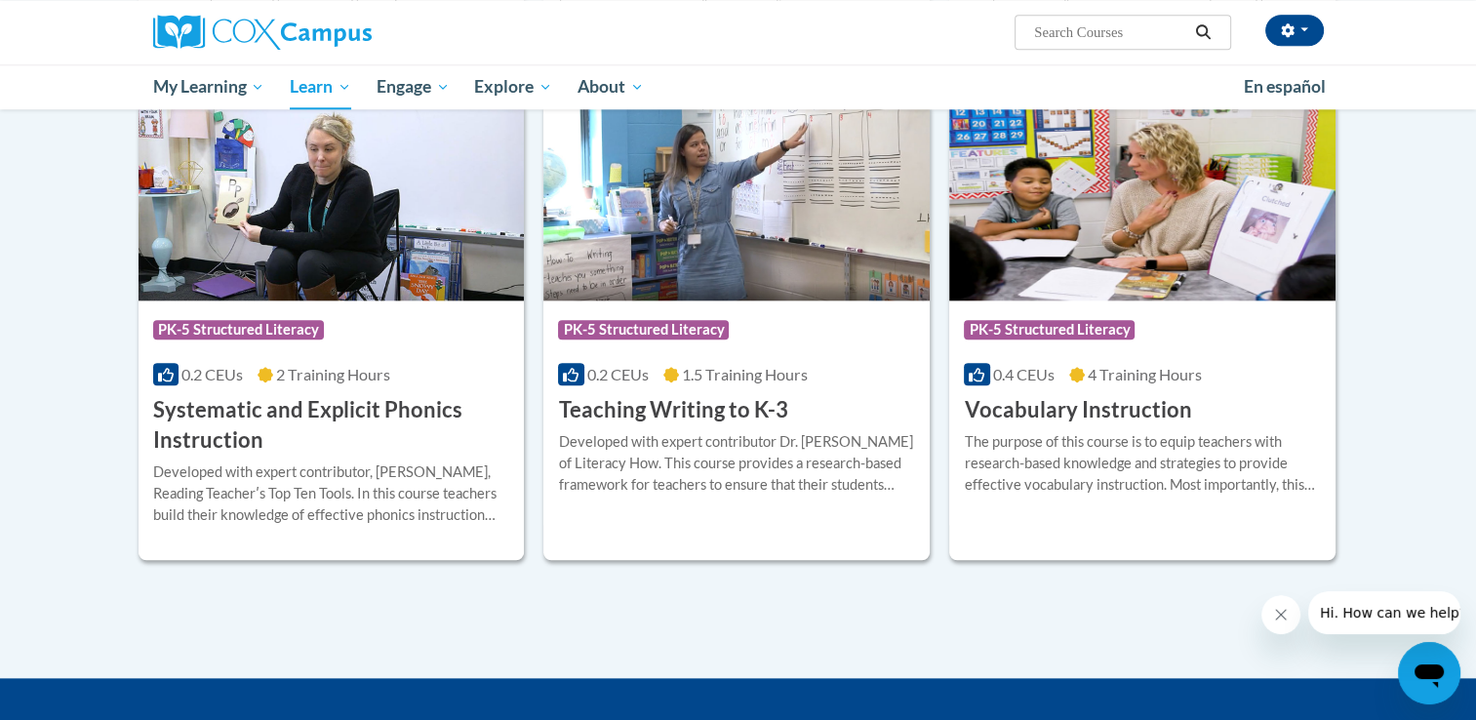
scroll to position [2116, 0]
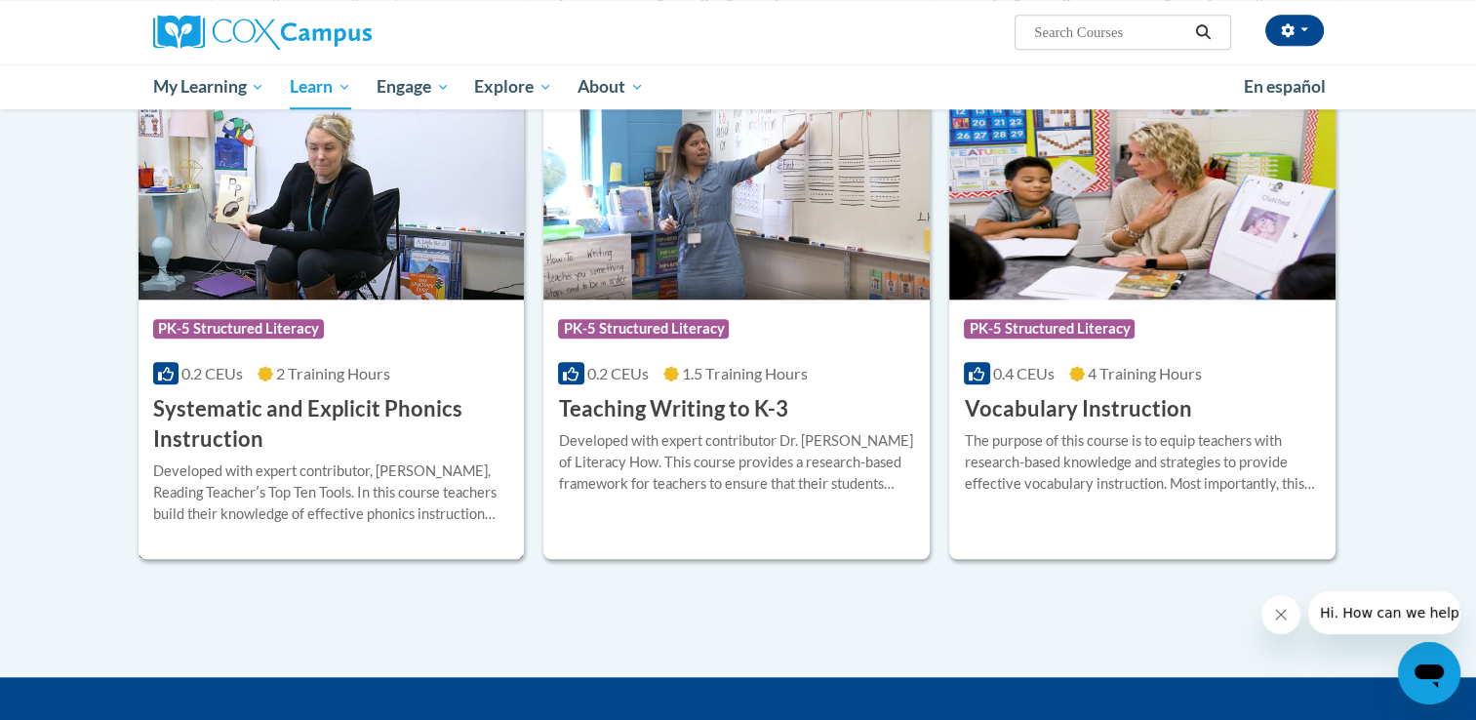
click at [395, 461] on div "Developed with expert contributor, Dr. Deborah Glaser, Reading Teacherʹs Top Te…" at bounding box center [331, 493] width 357 height 64
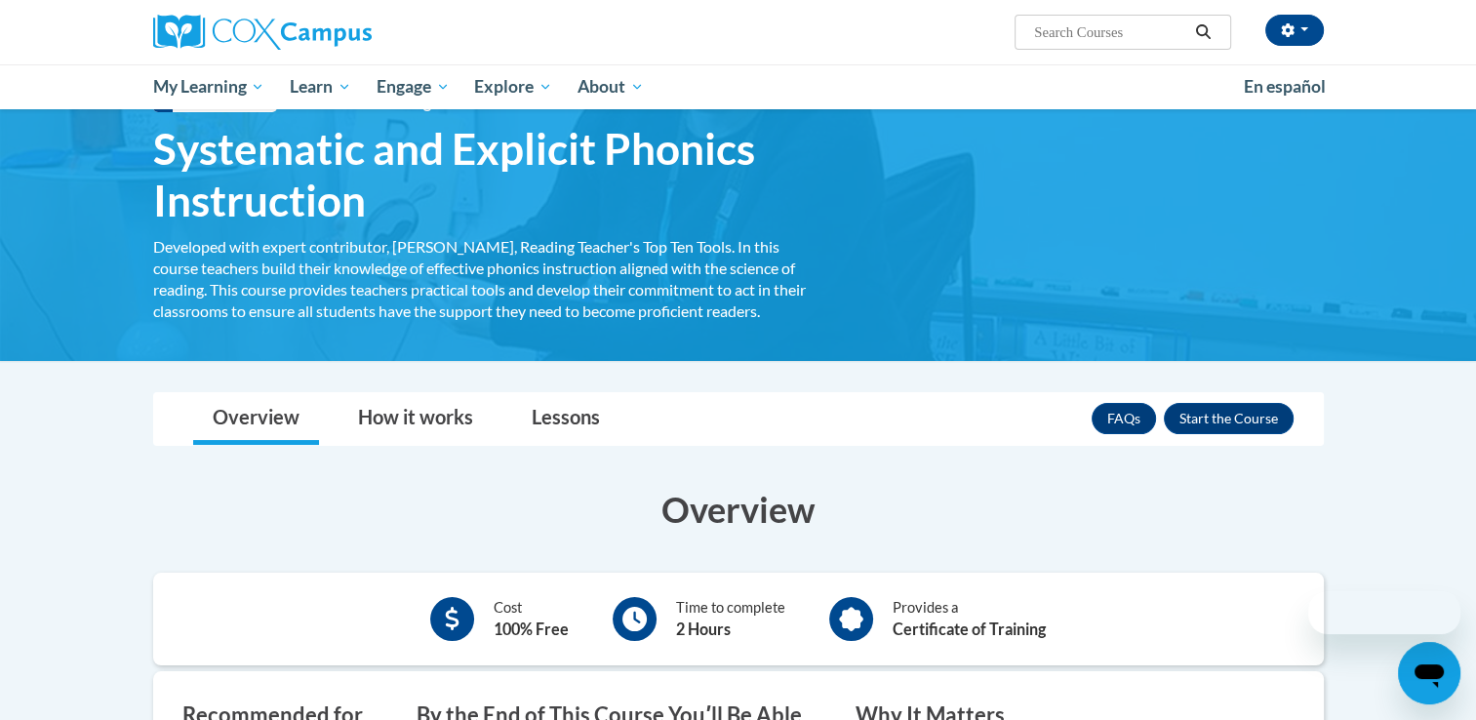
scroll to position [81, 0]
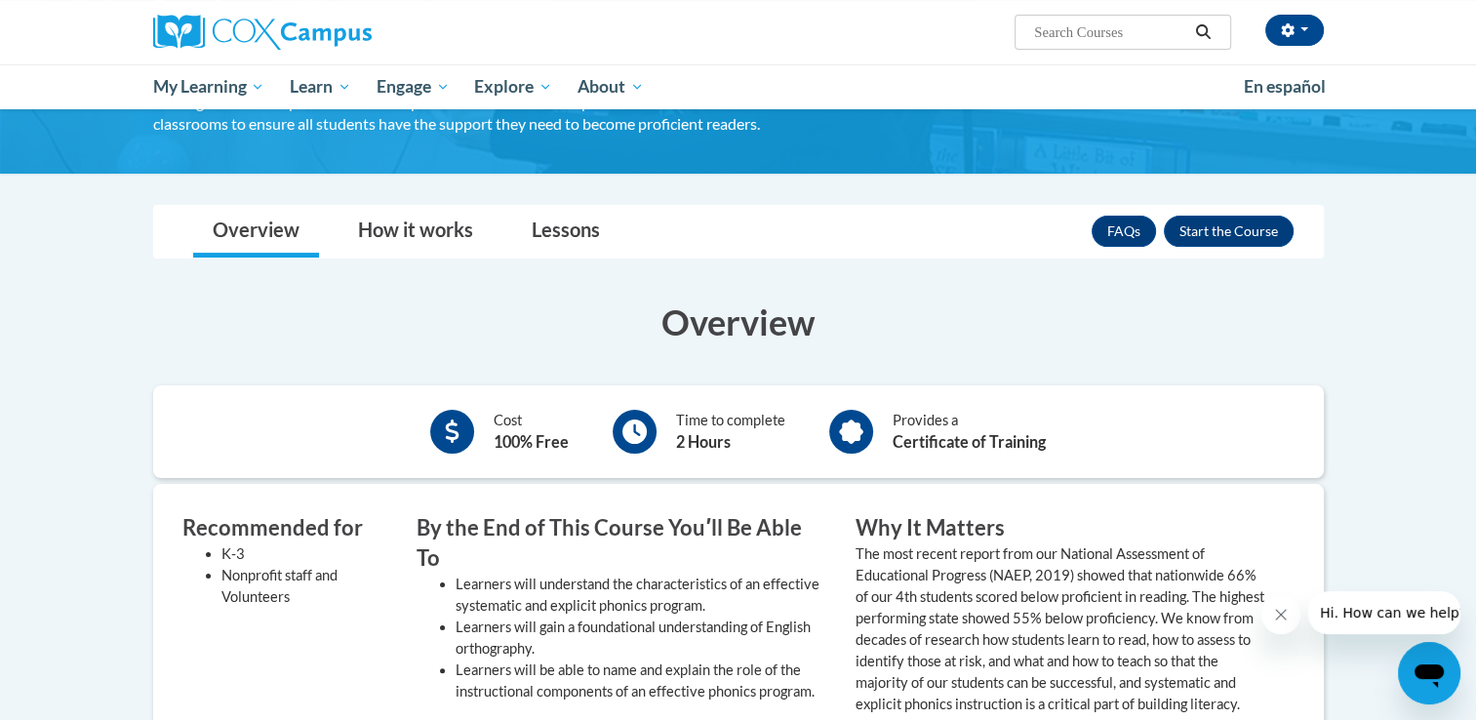
scroll to position [245, 0]
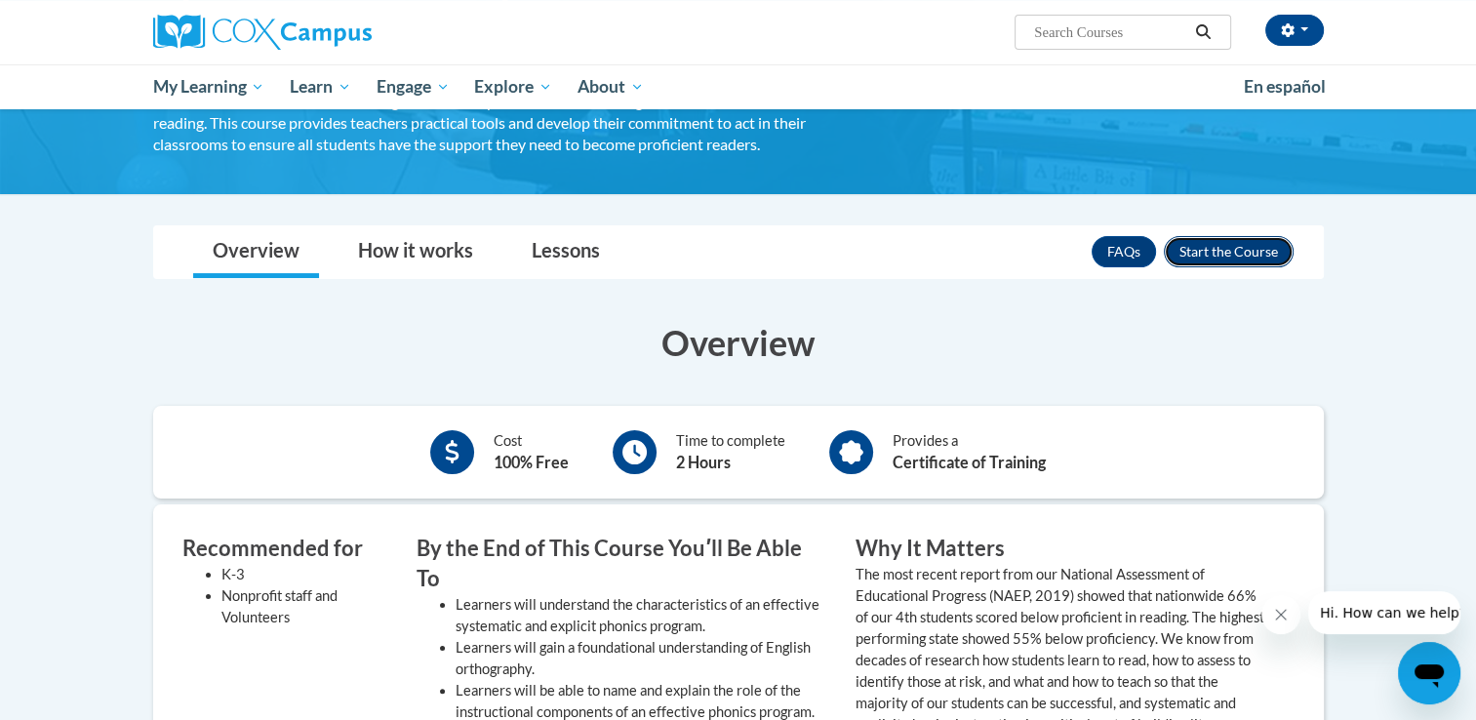
click at [1233, 243] on button "Enroll" at bounding box center [1229, 251] width 130 height 31
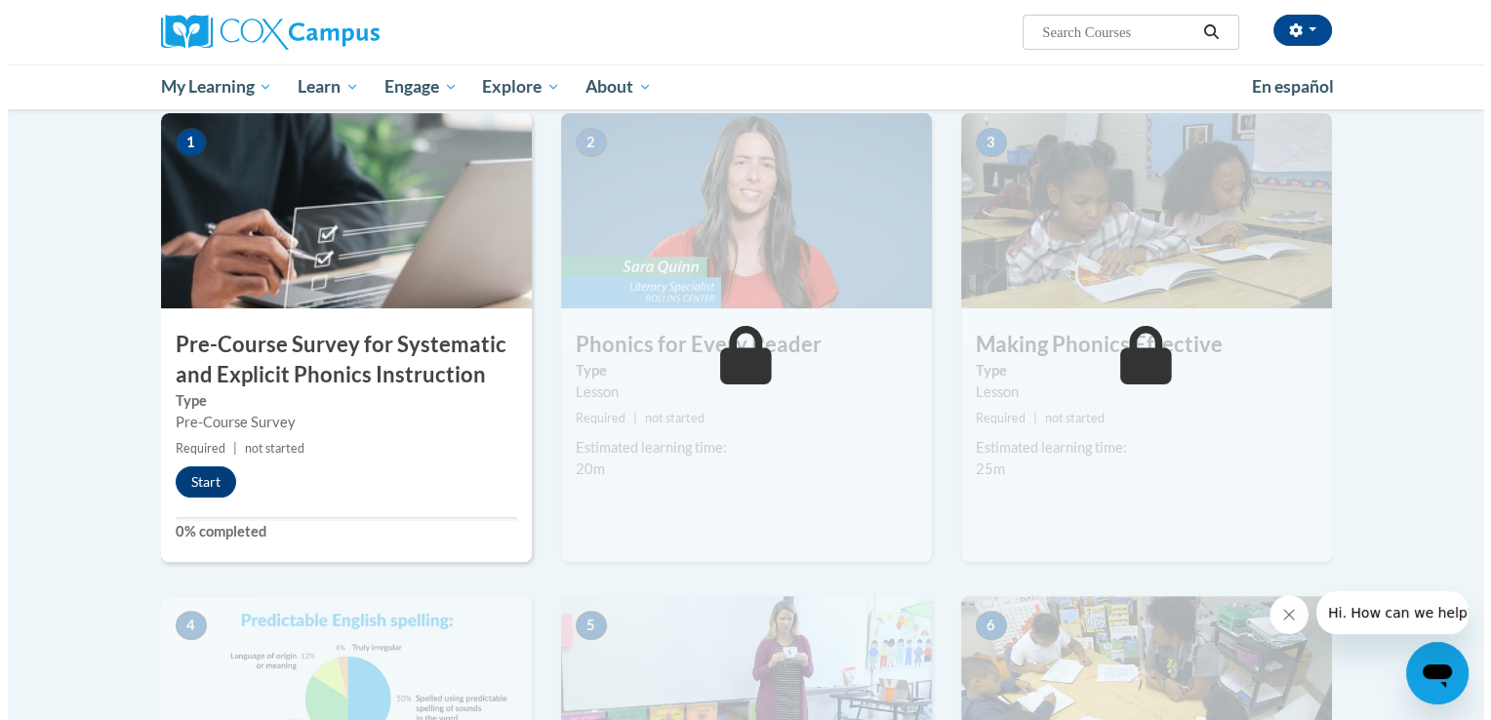
scroll to position [393, 0]
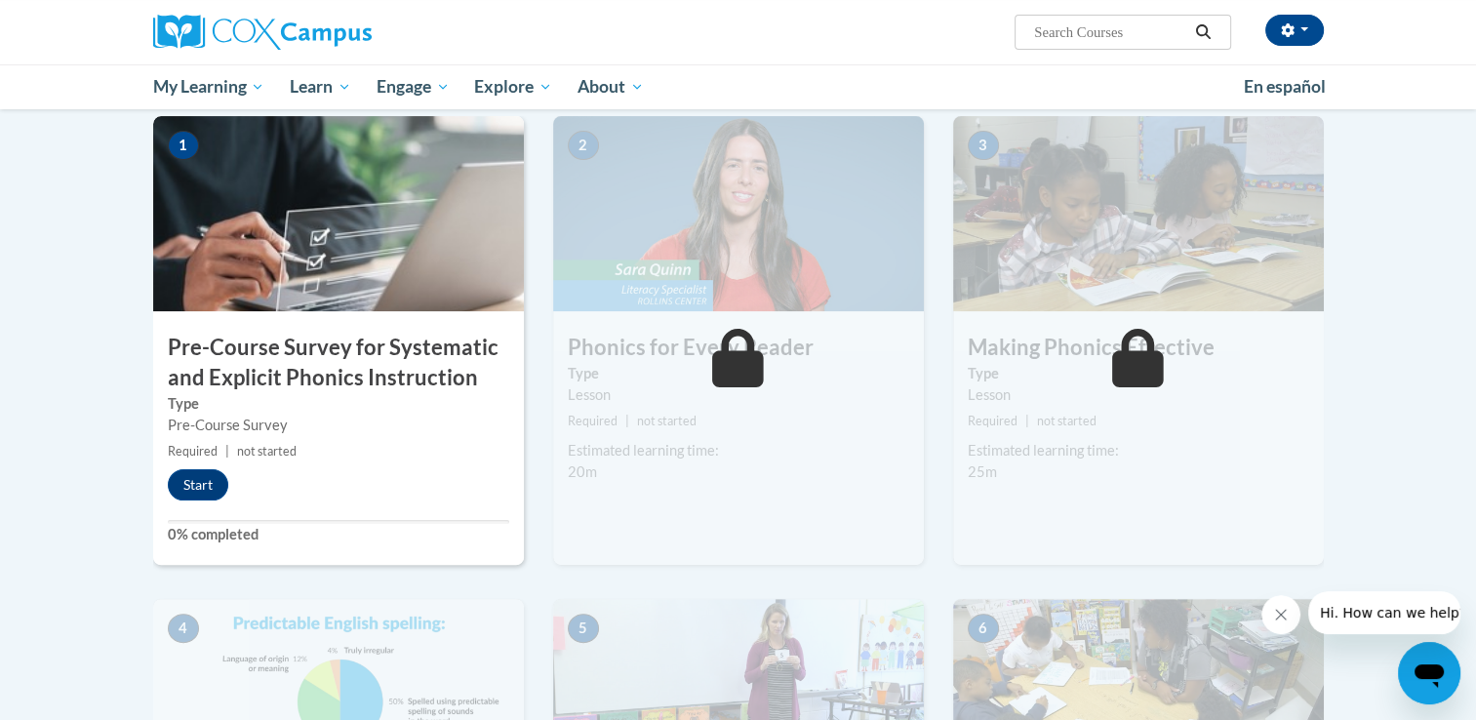
click at [312, 421] on div "Pre-Course Survey" at bounding box center [339, 425] width 342 height 21
click at [189, 483] on button "Start" at bounding box center [198, 484] width 60 height 31
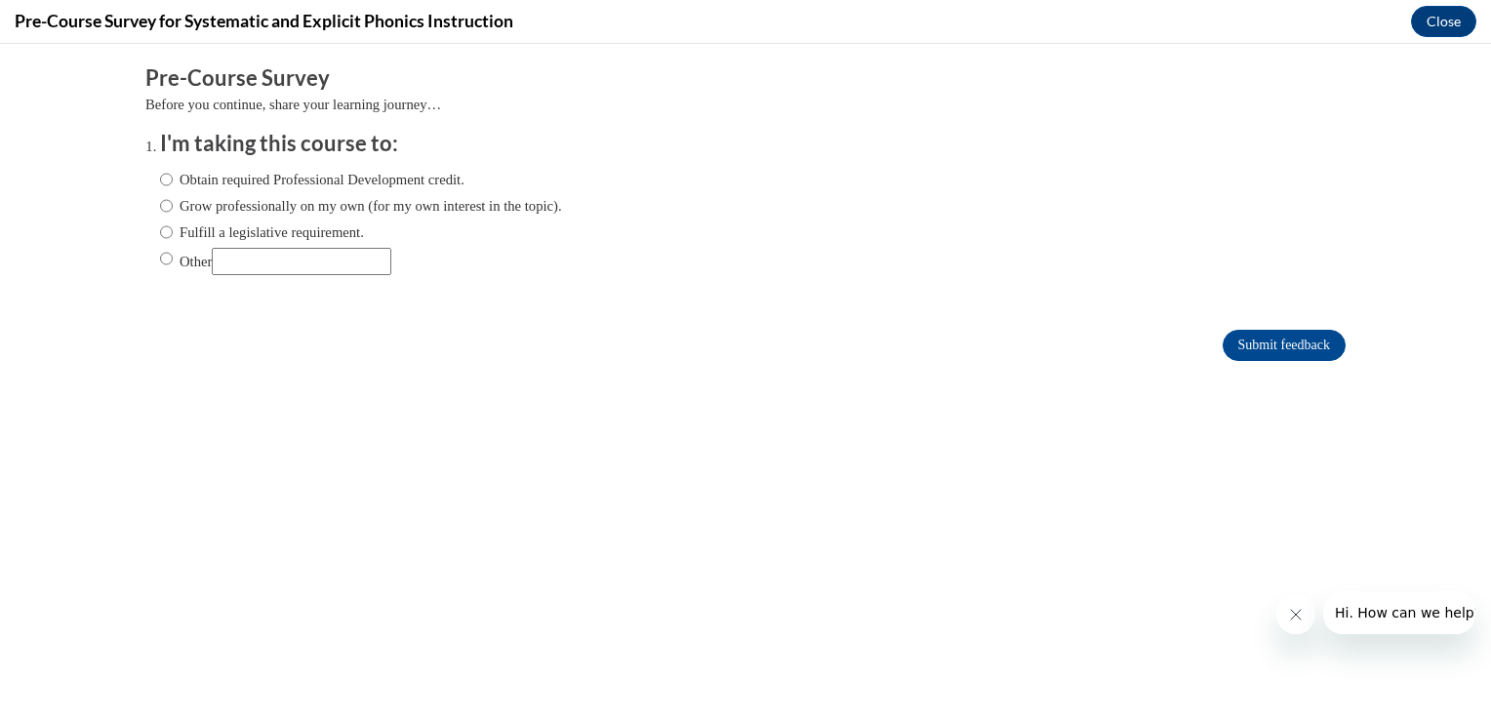
scroll to position [0, 0]
click at [160, 179] on input "Obtain required Professional Development credit." at bounding box center [166, 179] width 13 height 21
radio input "true"
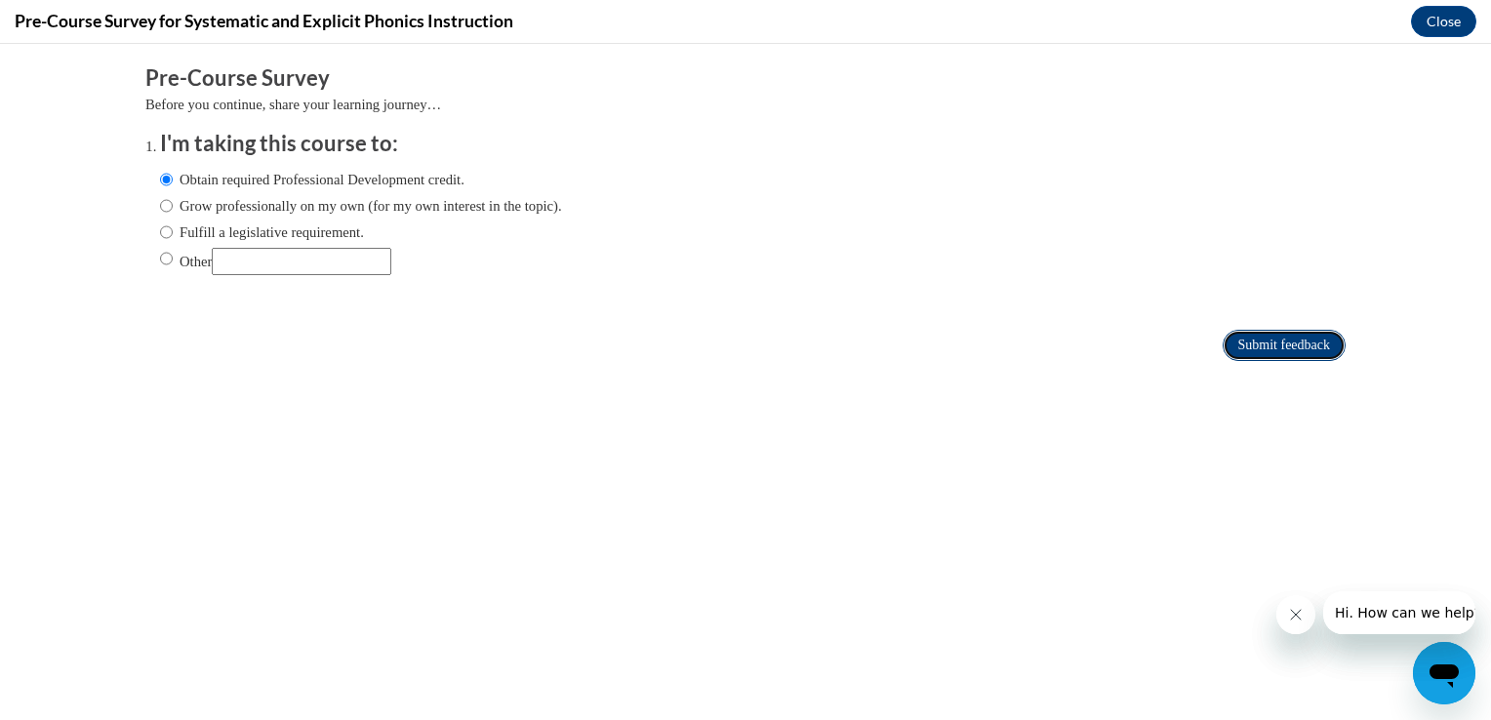
click at [1288, 342] on input "Submit feedback" at bounding box center [1284, 345] width 123 height 31
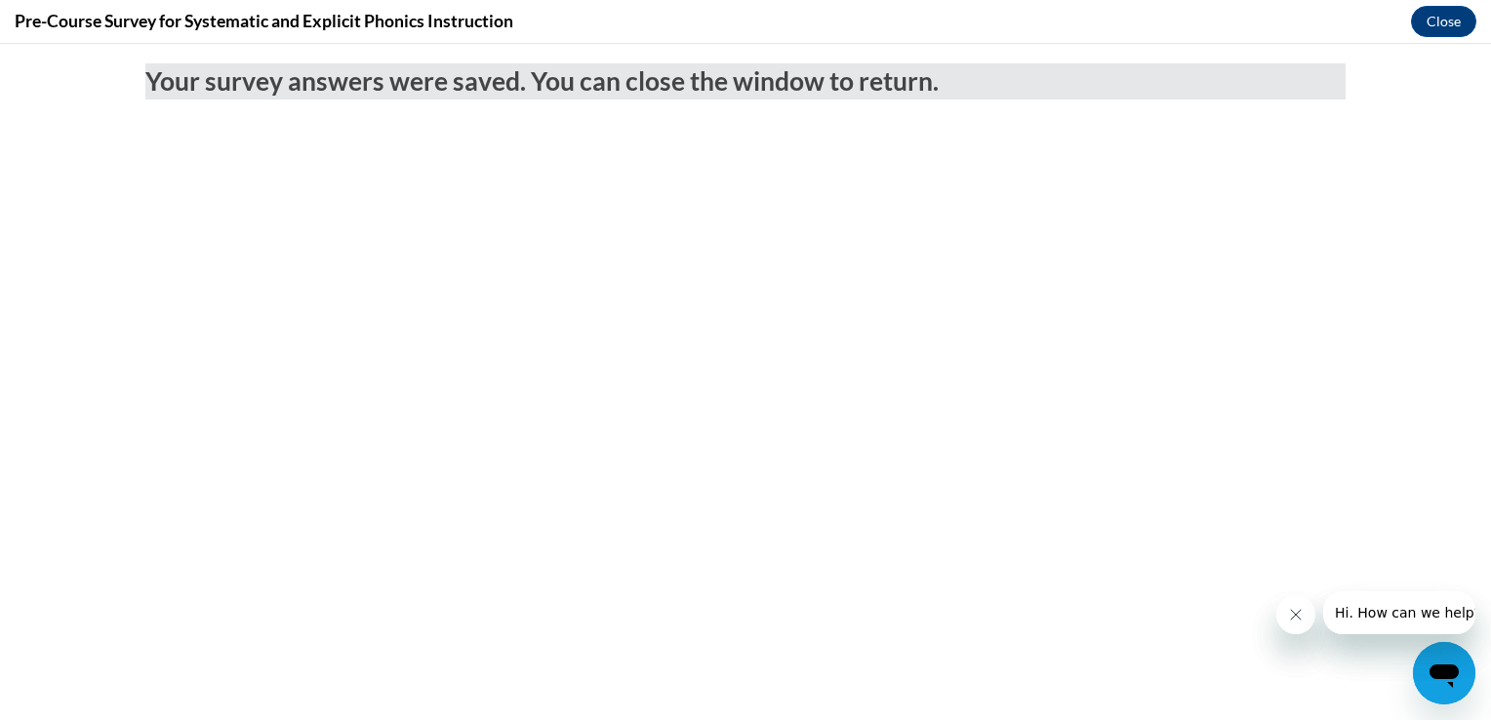
click at [116, 511] on body "Your survey answers were saved. You can close the window to return." at bounding box center [745, 382] width 1491 height 676
click at [1422, 25] on button "Close" at bounding box center [1443, 21] width 65 height 31
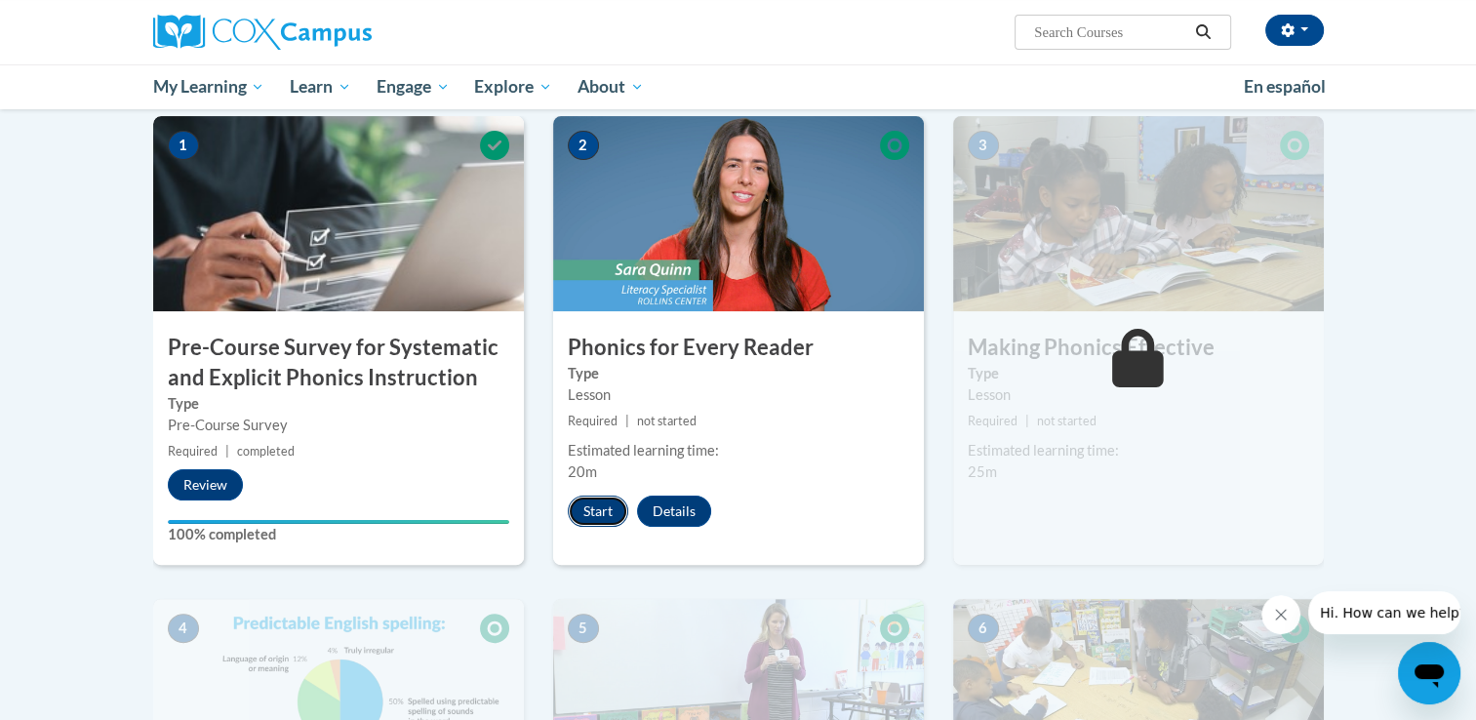
click at [599, 509] on button "Start" at bounding box center [598, 511] width 60 height 31
